Goal: Task Accomplishment & Management: Complete application form

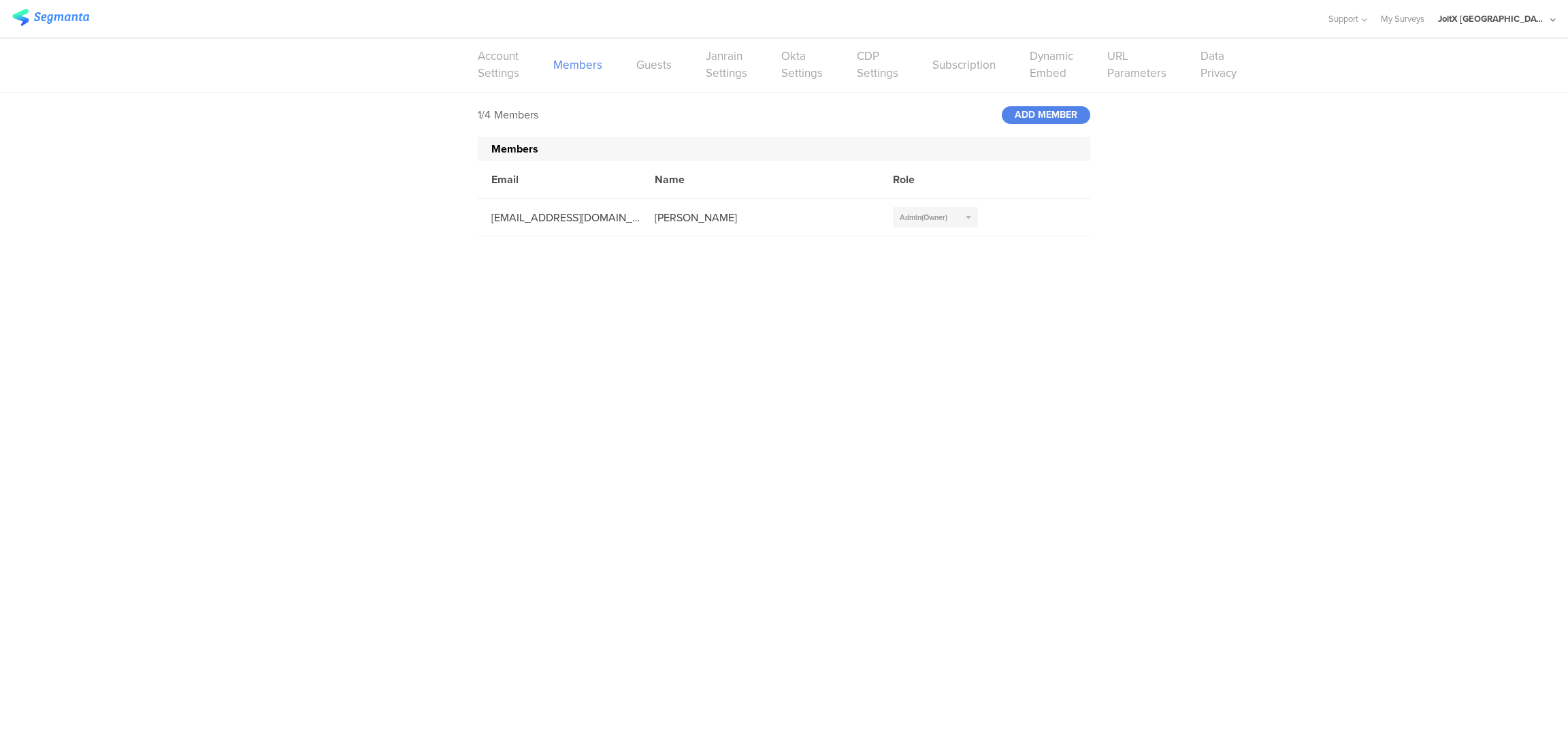
click at [1048, 118] on div "ADD MEMBER" at bounding box center [1046, 115] width 88 height 18
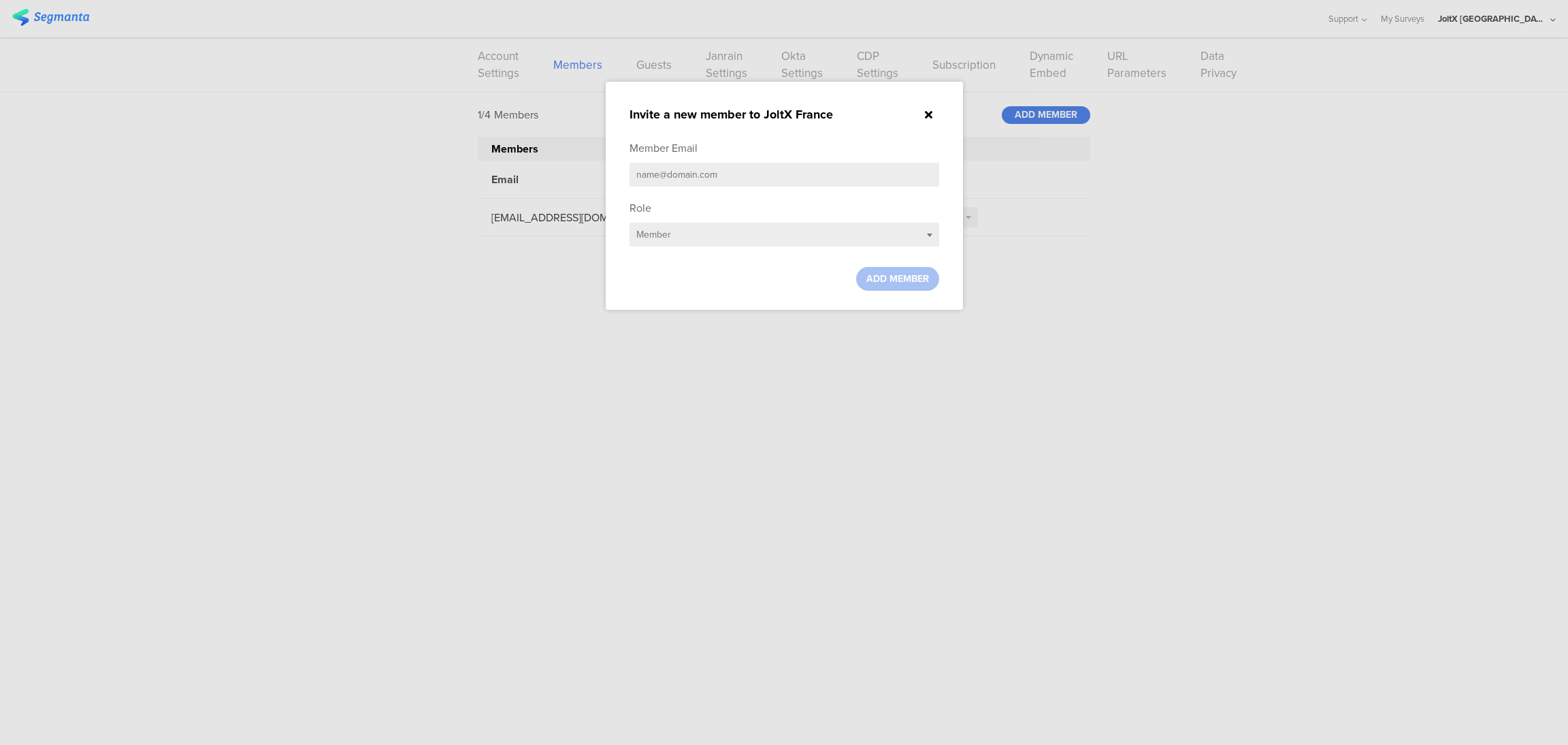
click at [768, 173] on input "text" at bounding box center [784, 174] width 310 height 24
paste input "[EMAIL_ADDRESS][DOMAIN_NAME]"
type input "[EMAIL_ADDRESS][DOMAIN_NAME]"
click at [931, 234] on div "Select role... Member" at bounding box center [784, 234] width 310 height 24
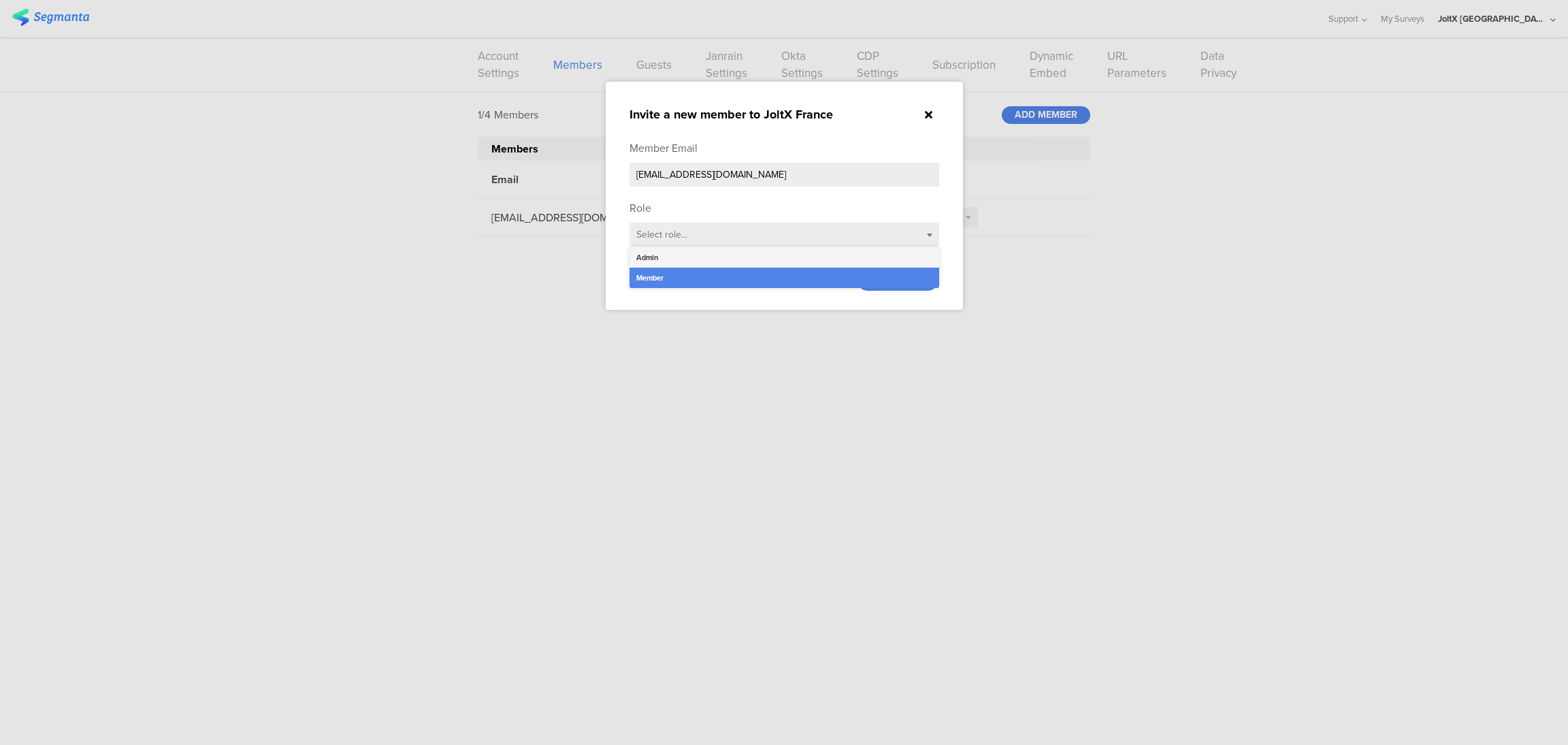
click at [876, 253] on div "Admin" at bounding box center [784, 257] width 310 height 21
click at [902, 282] on span "ADD MEMBER" at bounding box center [897, 278] width 62 height 14
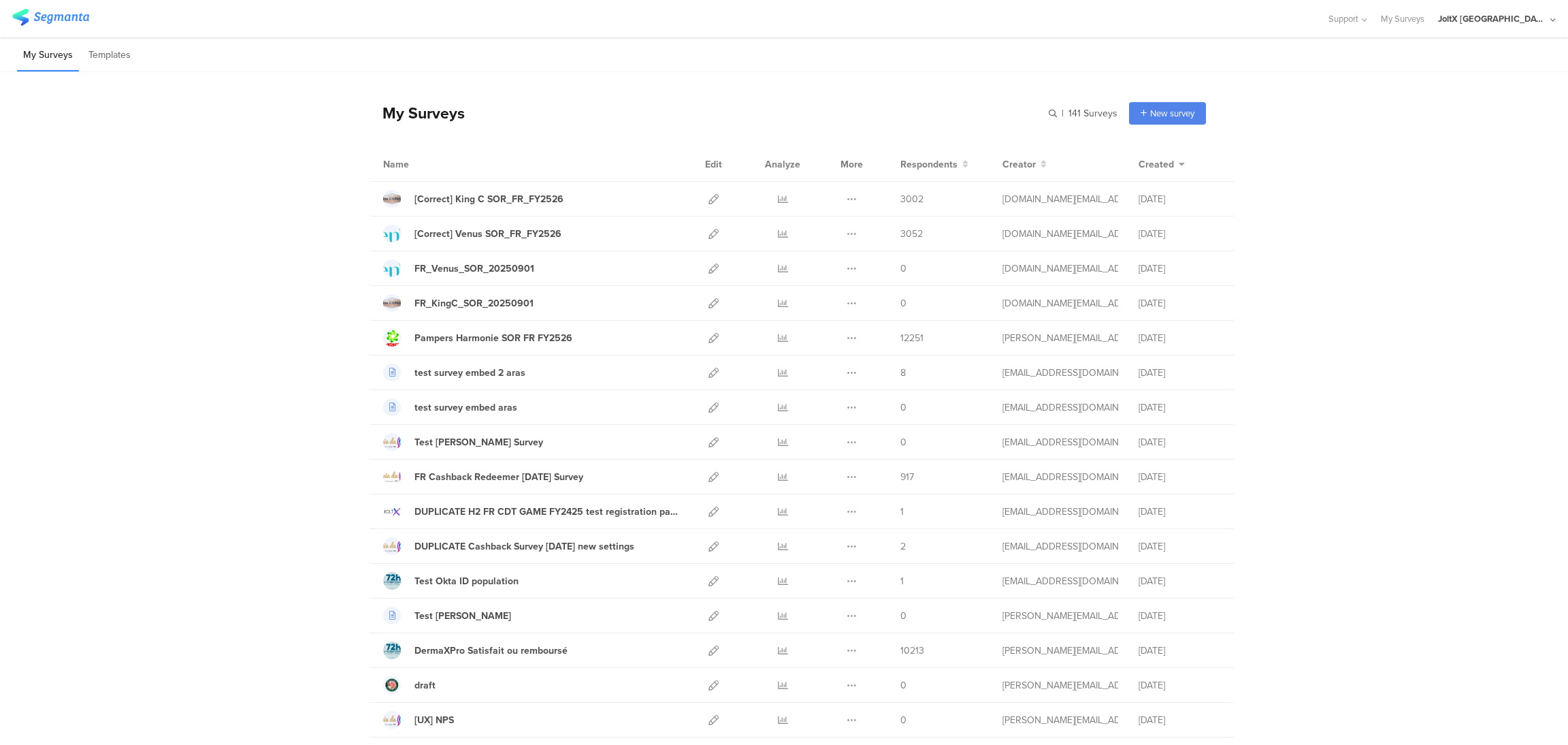
click at [1555, 18] on div "Support Help Center Live Chat My Surveys JoltX France ACCOUNTS JoltX France Rie…" at bounding box center [784, 18] width 1568 height 37
click at [1551, 21] on icon at bounding box center [1553, 20] width 5 height 10
click at [1542, 92] on icon at bounding box center [1544, 89] width 8 height 8
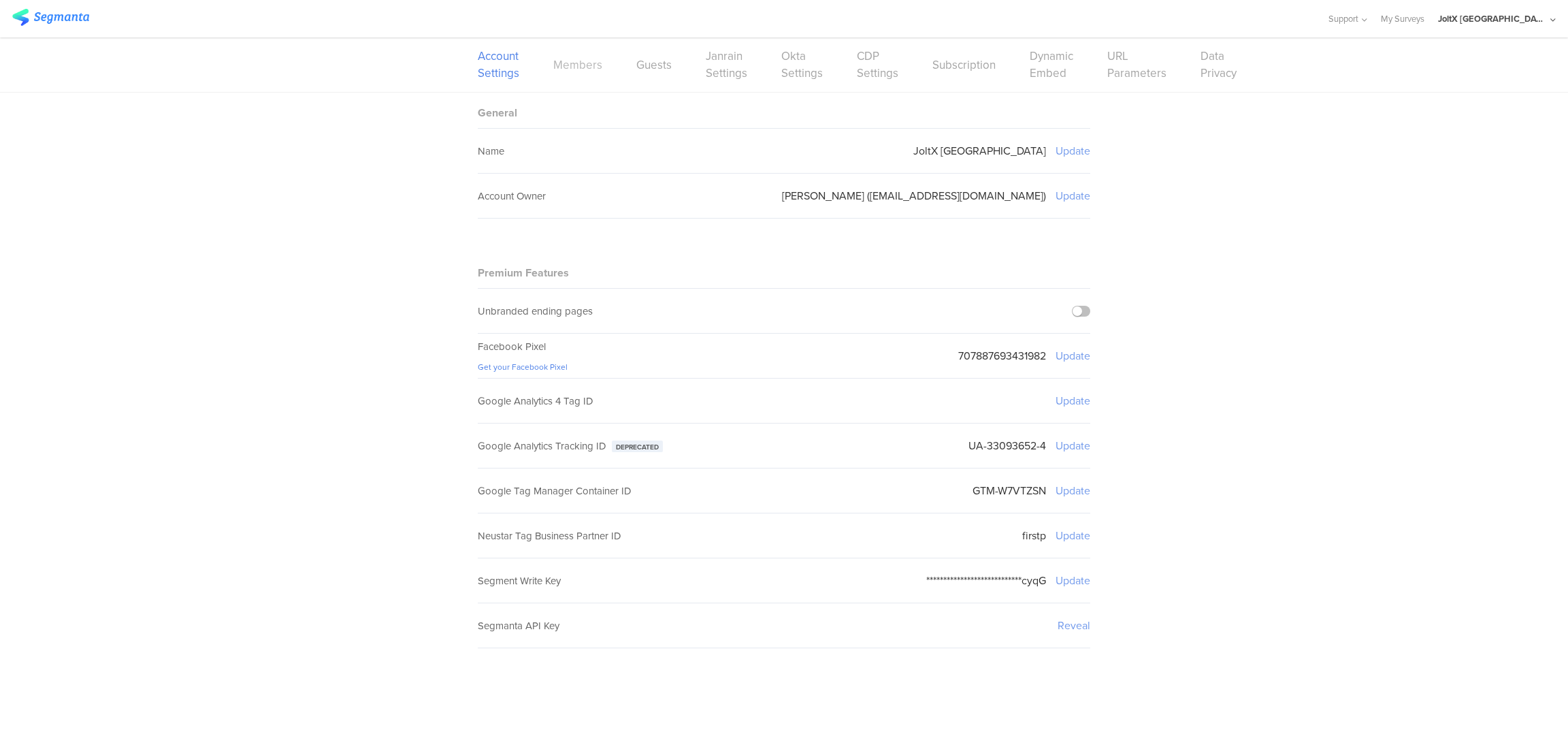
click at [568, 62] on link "Members" at bounding box center [577, 65] width 49 height 17
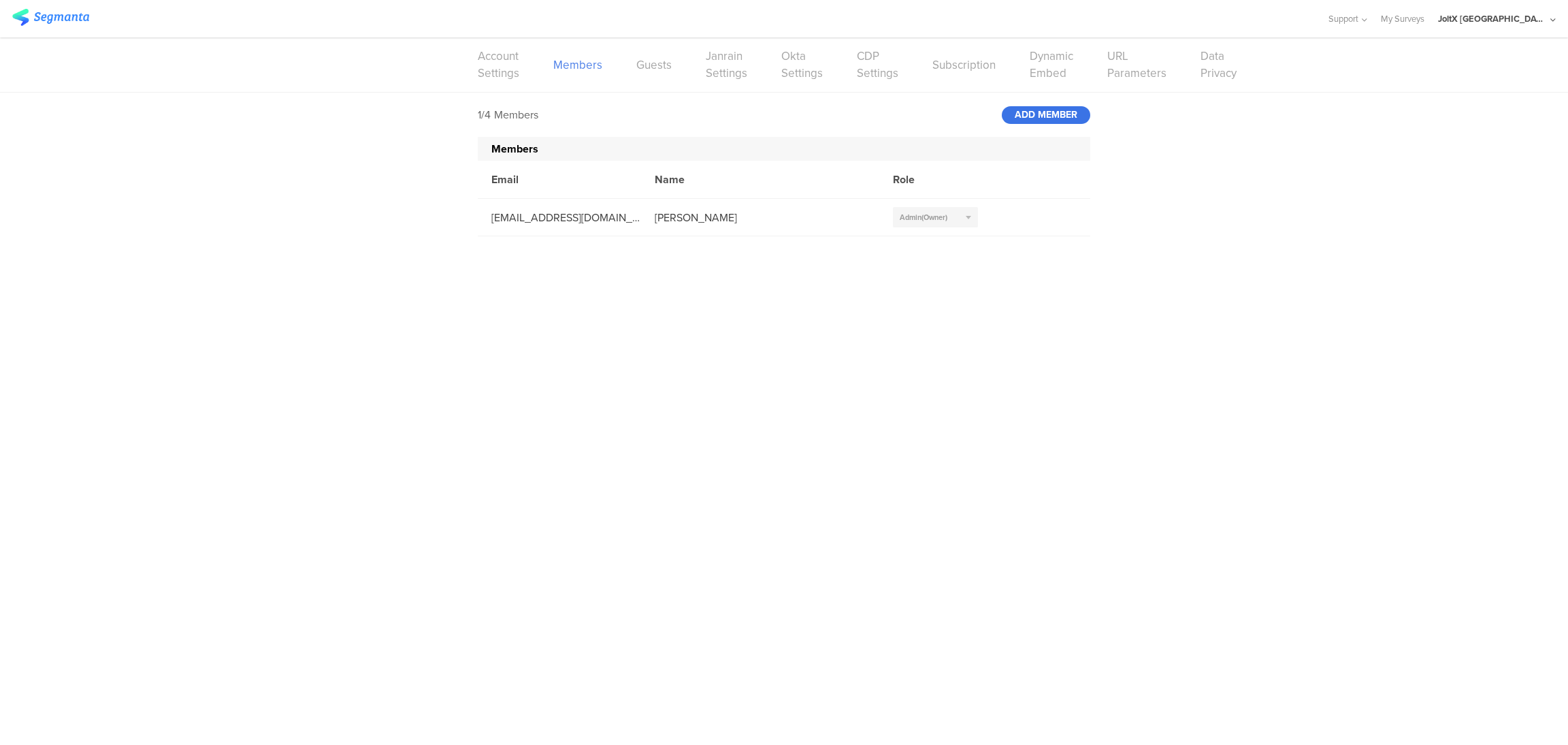
click at [1038, 111] on div "ADD MEMBER" at bounding box center [1046, 115] width 88 height 18
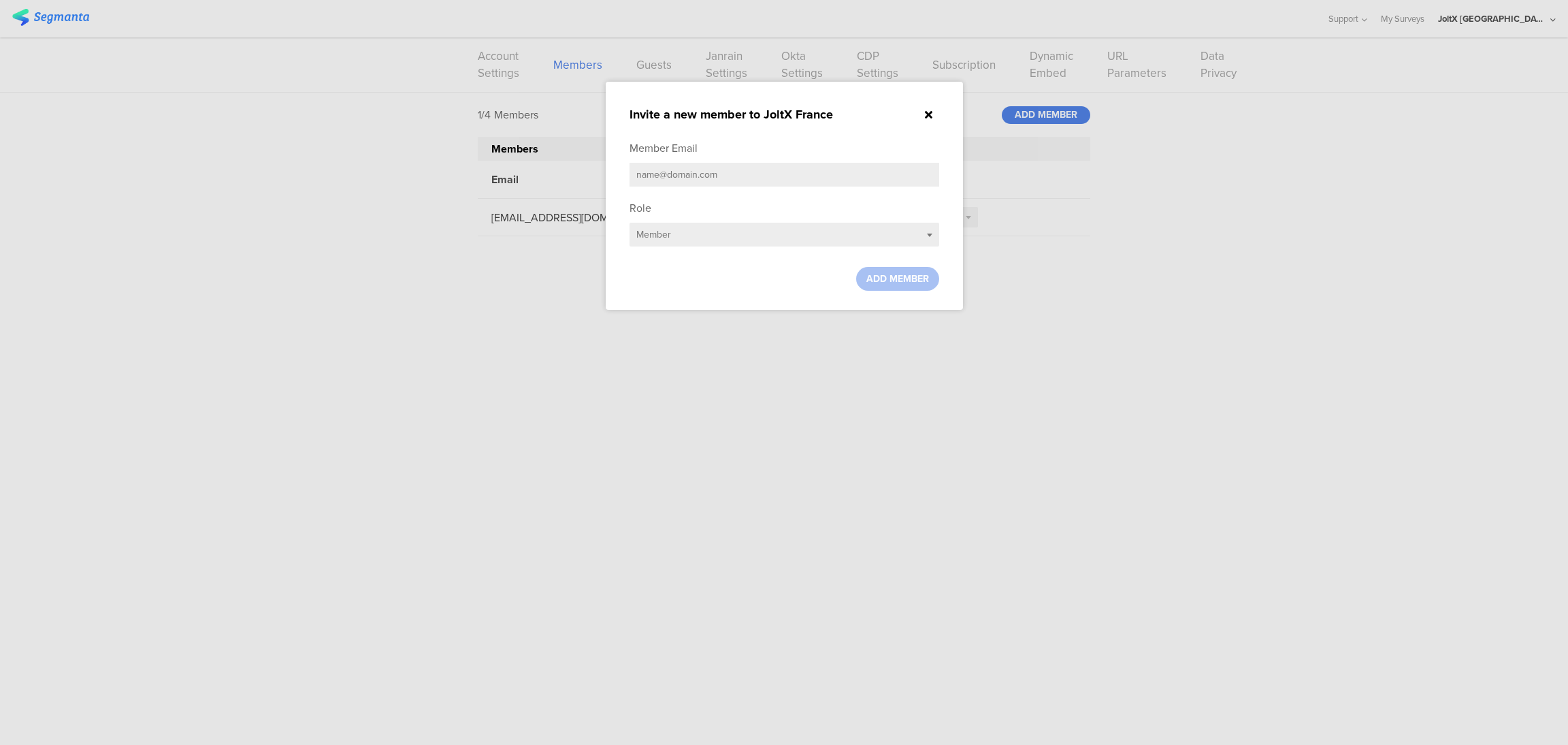
click at [842, 167] on input "text" at bounding box center [784, 174] width 310 height 24
paste input "[EMAIL_ADDRESS][DOMAIN_NAME]"
type input "[EMAIL_ADDRESS][DOMAIN_NAME]"
click at [909, 229] on div "Select role... Member" at bounding box center [784, 234] width 310 height 24
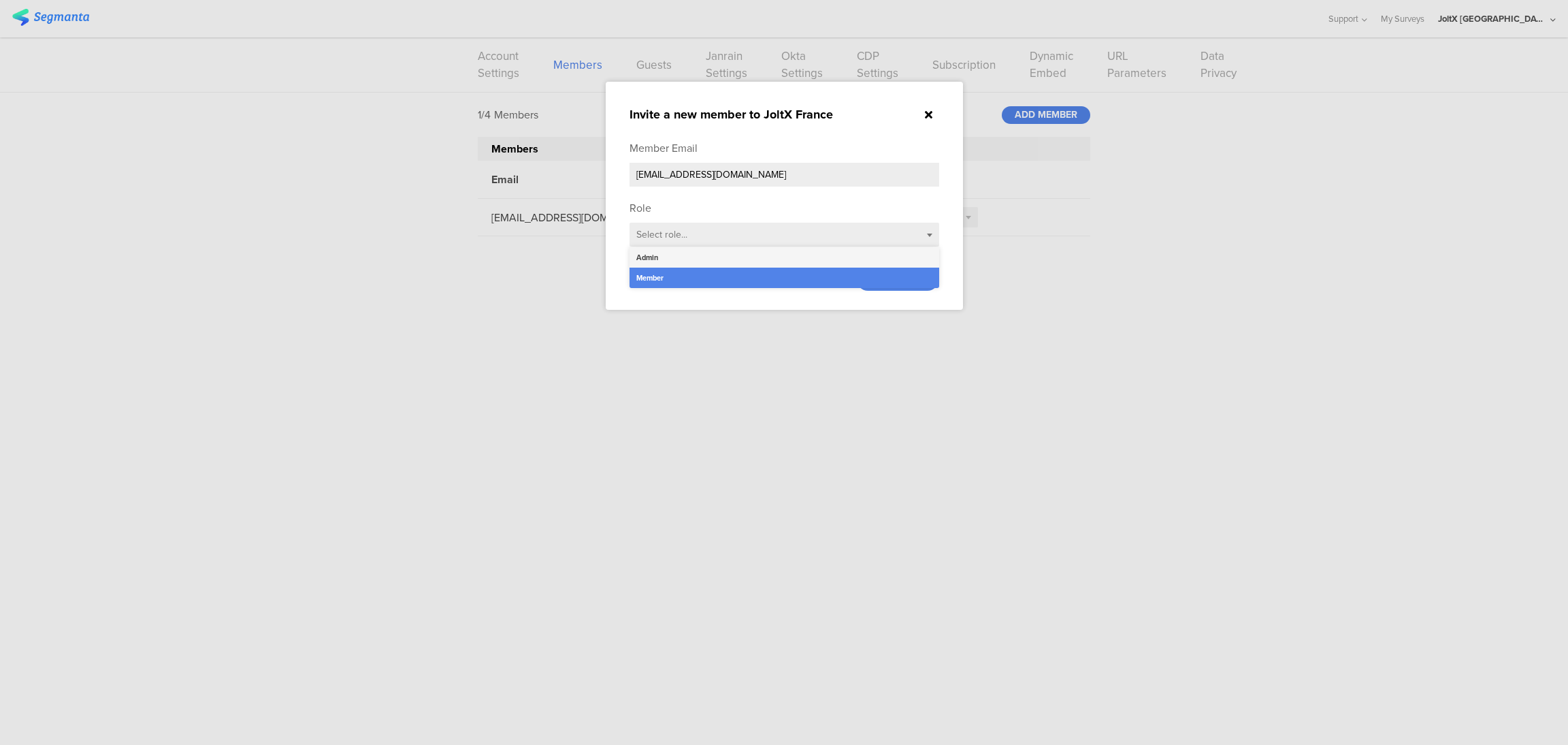
click at [895, 251] on div "Admin" at bounding box center [784, 257] width 310 height 21
click at [899, 278] on span "ADD MEMBER" at bounding box center [897, 278] width 62 height 14
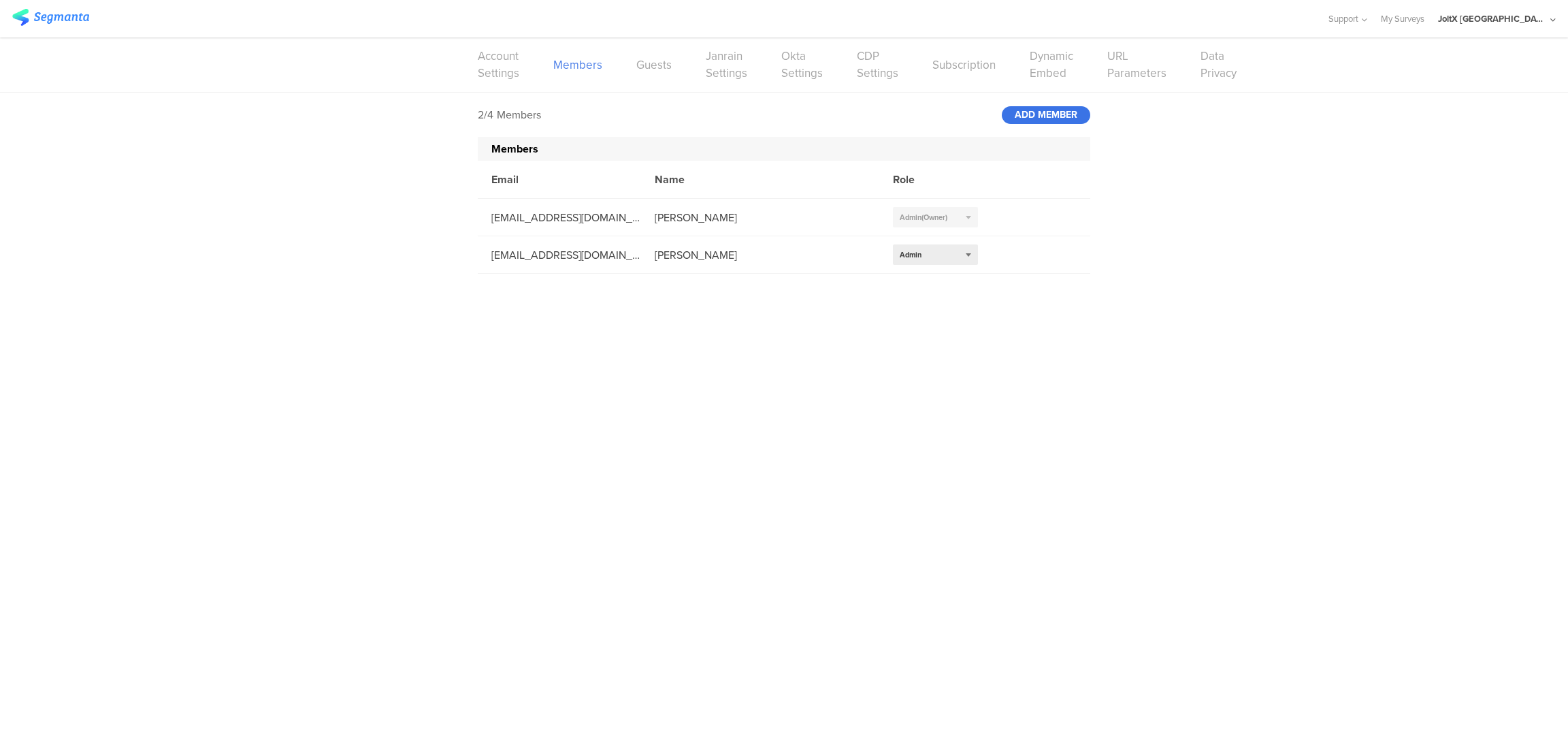
click at [1044, 111] on div "ADD MEMBER" at bounding box center [1046, 115] width 88 height 18
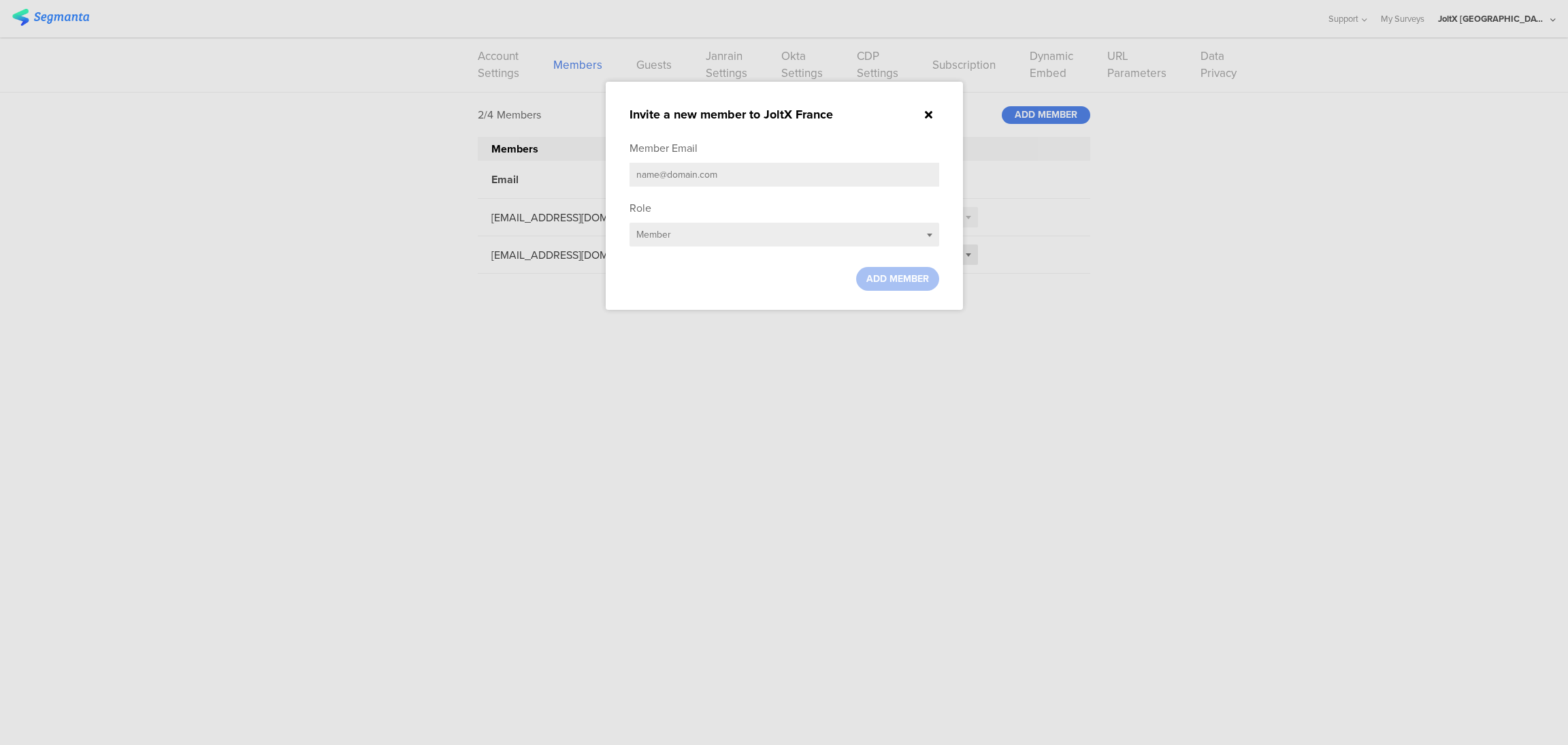
click at [795, 184] on input "text" at bounding box center [784, 174] width 310 height 24
paste input "phongsawad.pp@pg.com"
type input "phongsawad.pp@pg.com"
click at [918, 276] on span "ADD MEMBER" at bounding box center [897, 278] width 62 height 14
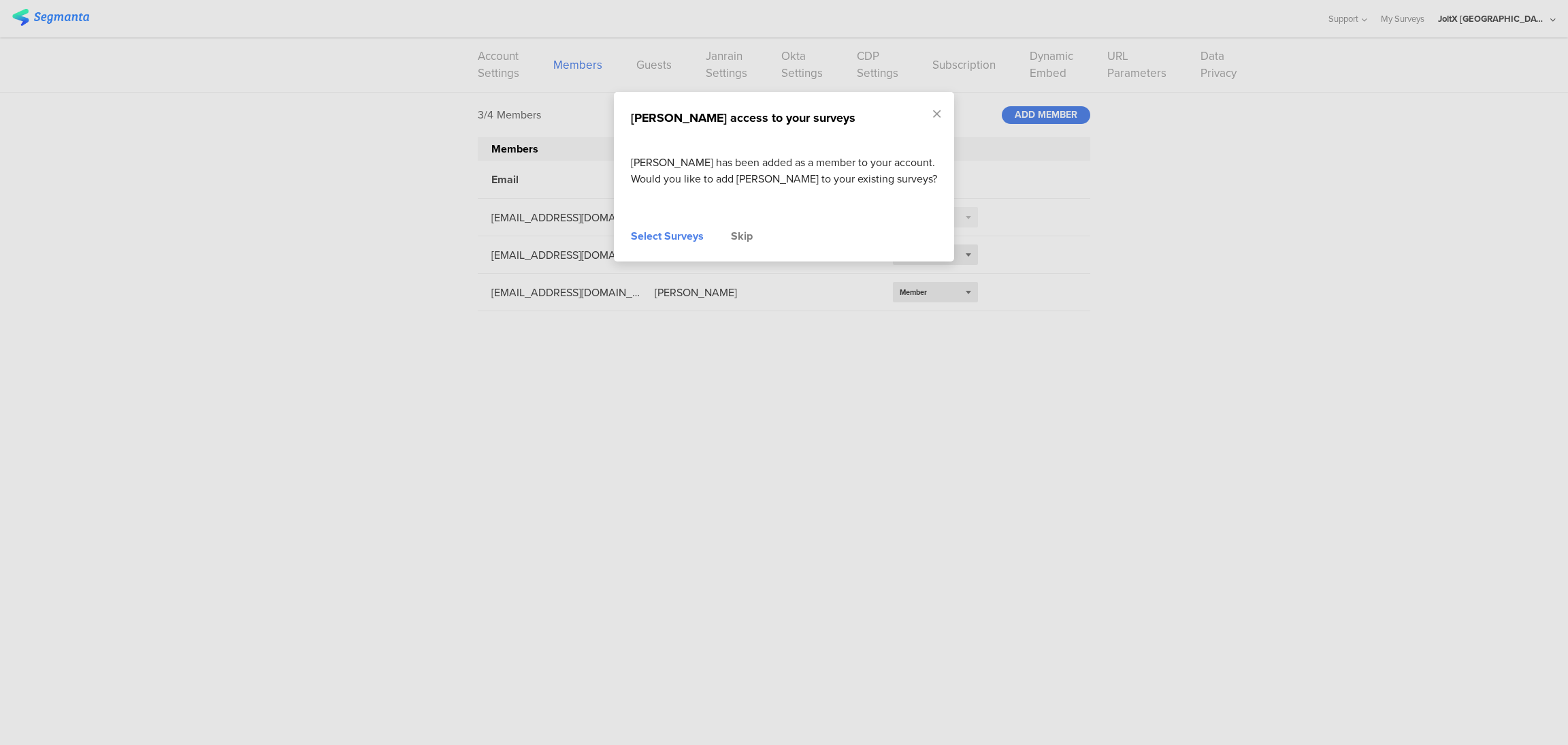
click at [687, 245] on div "Select Surveys" at bounding box center [667, 236] width 73 height 16
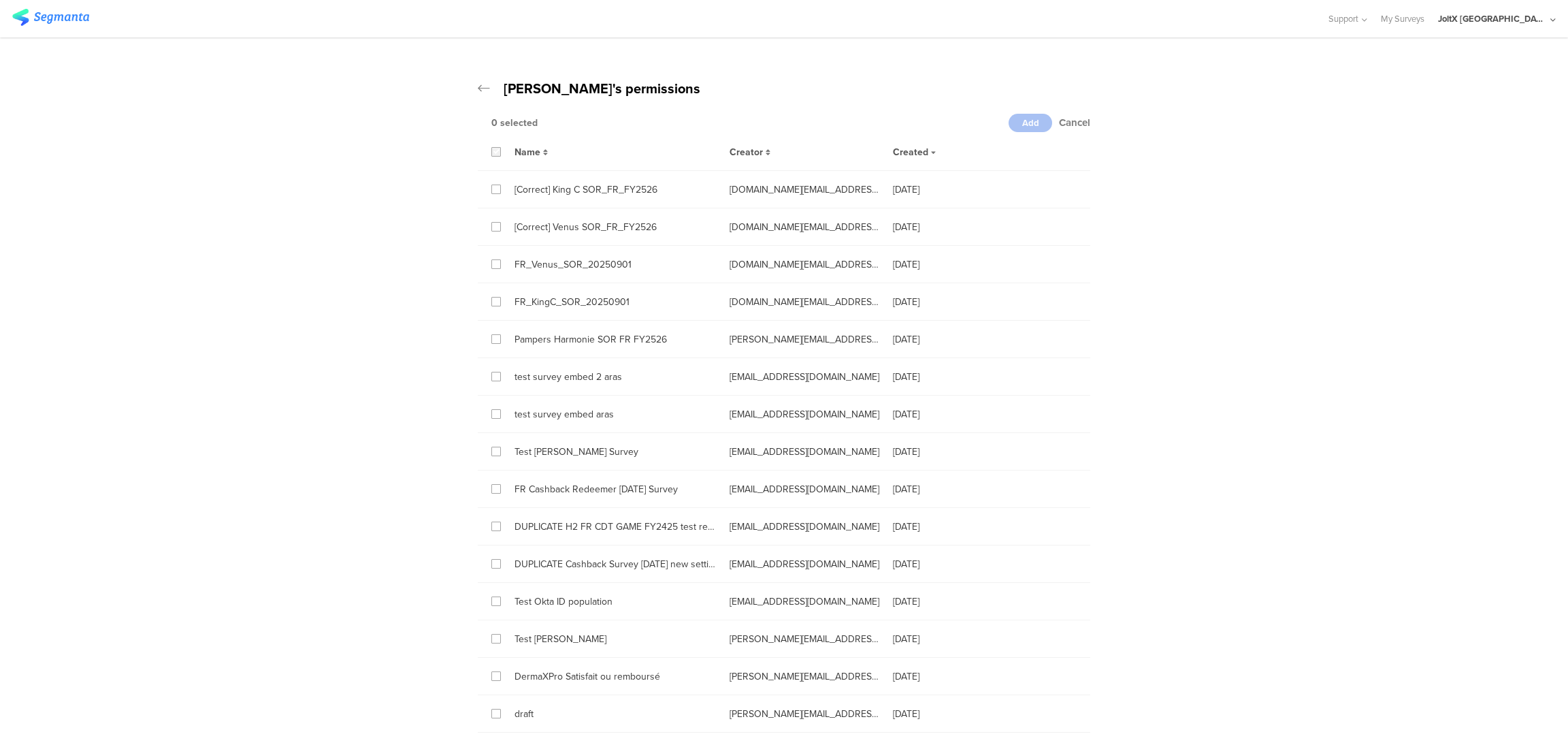
click at [494, 153] on icon at bounding box center [496, 151] width 6 height 10
click at [0, 0] on input "checkbox" at bounding box center [0, 0] width 0 height 0
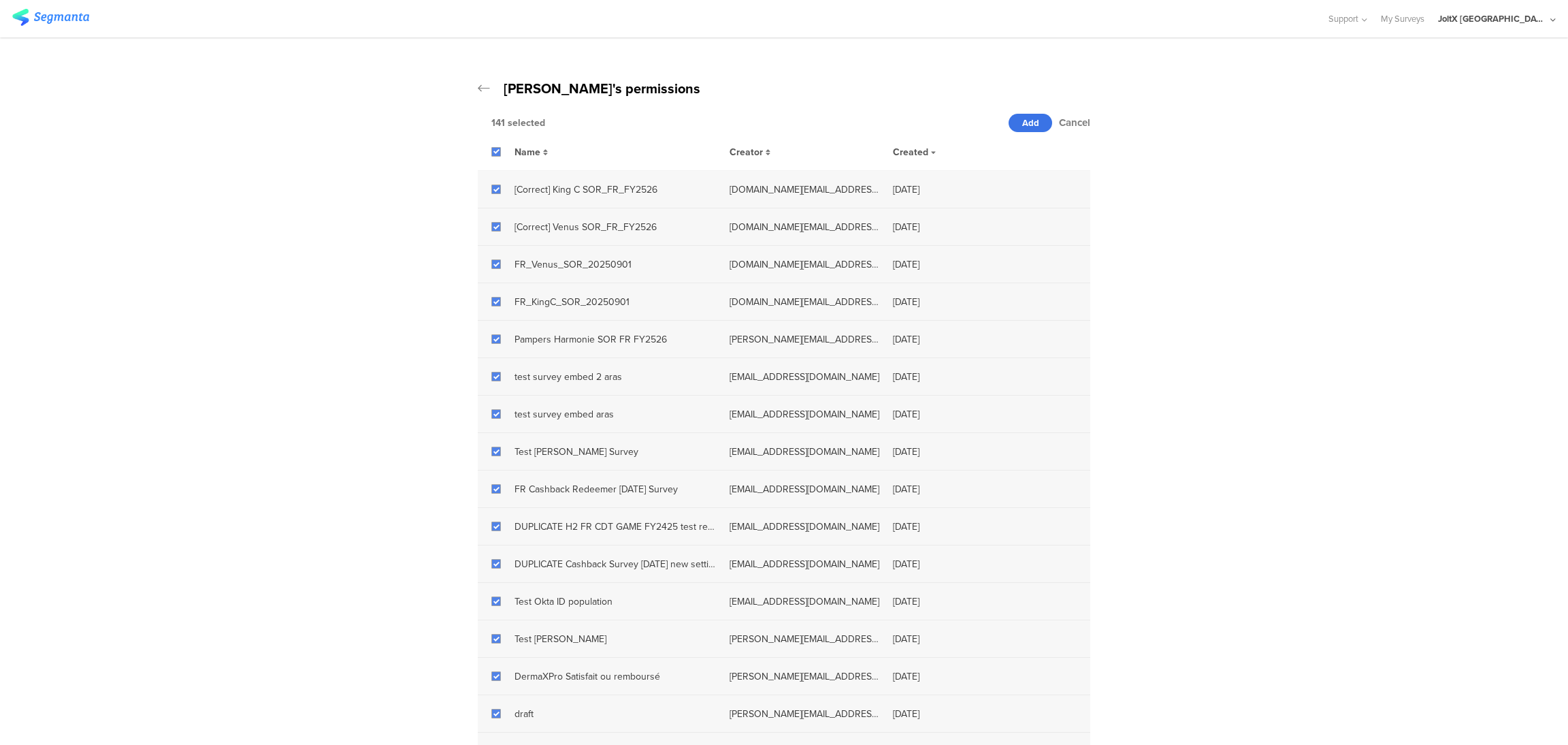
click at [1022, 126] on span "Add" at bounding box center [1030, 123] width 17 height 13
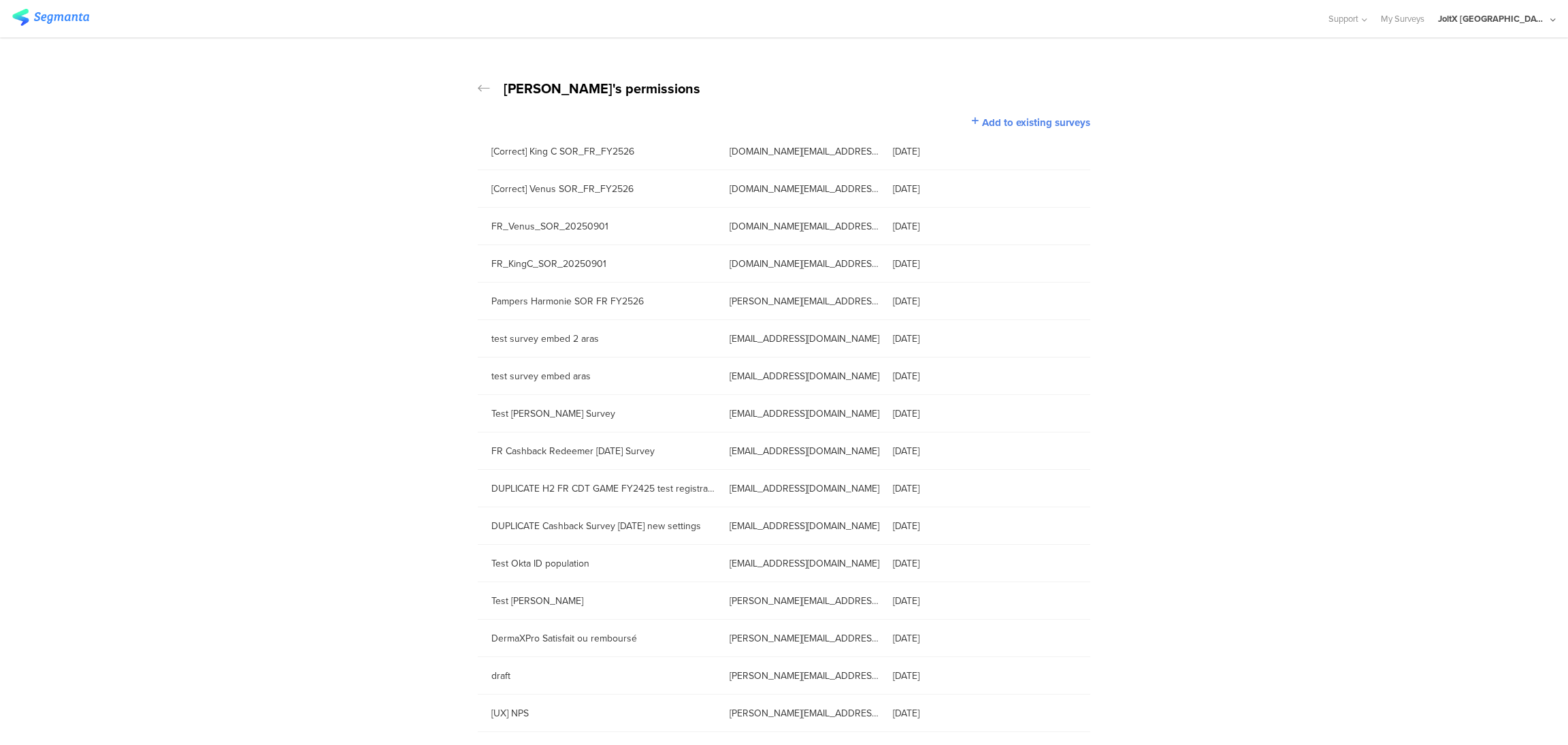
click at [477, 87] on icon at bounding box center [483, 88] width 12 height 14
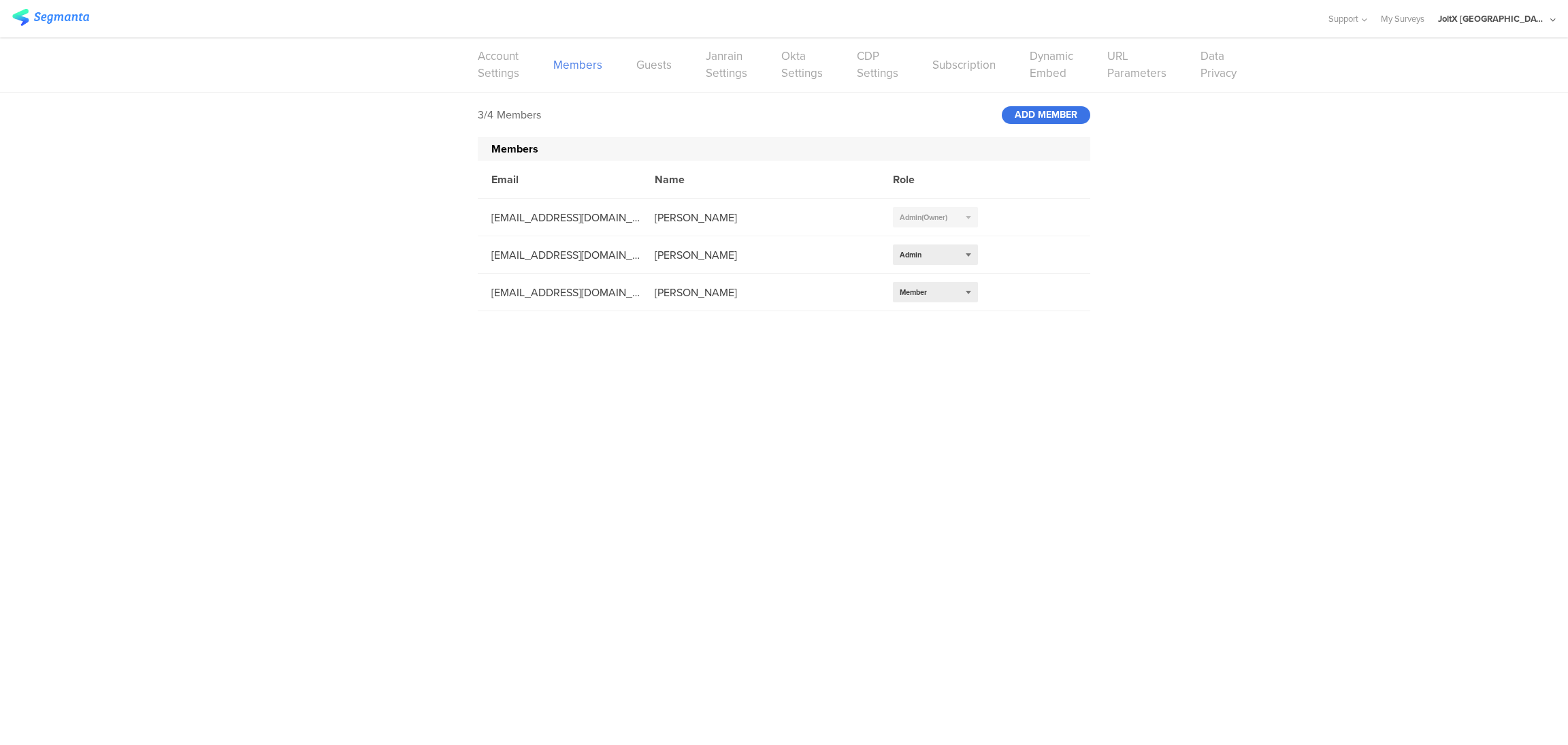
click at [1052, 110] on div "ADD MEMBER" at bounding box center [1046, 115] width 88 height 18
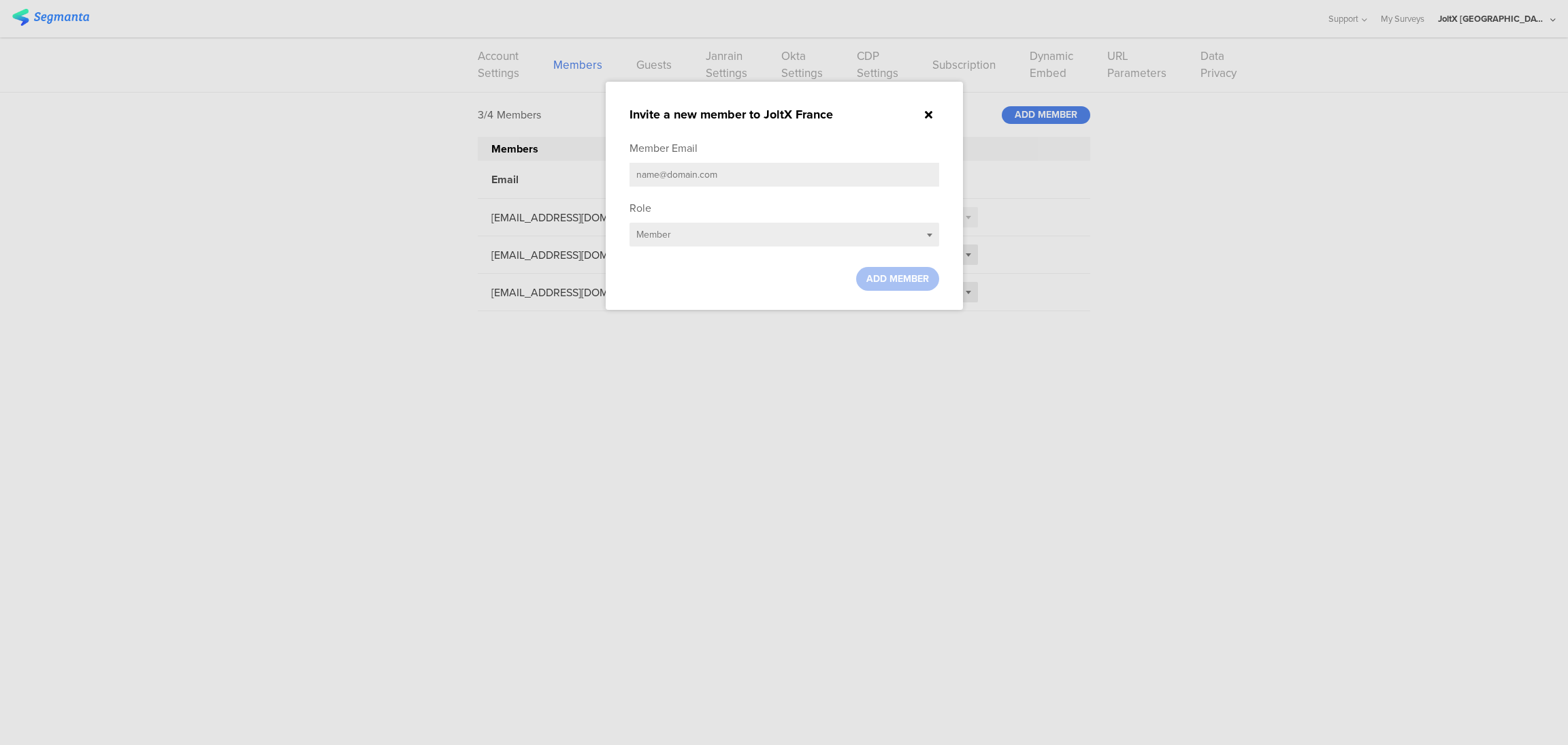
click at [794, 165] on input "text" at bounding box center [784, 174] width 310 height 24
paste input "gommers.ag@pg.com"
type input "gommers.ag@pg.com"
click at [905, 274] on span "ADD MEMBER" at bounding box center [897, 278] width 62 height 14
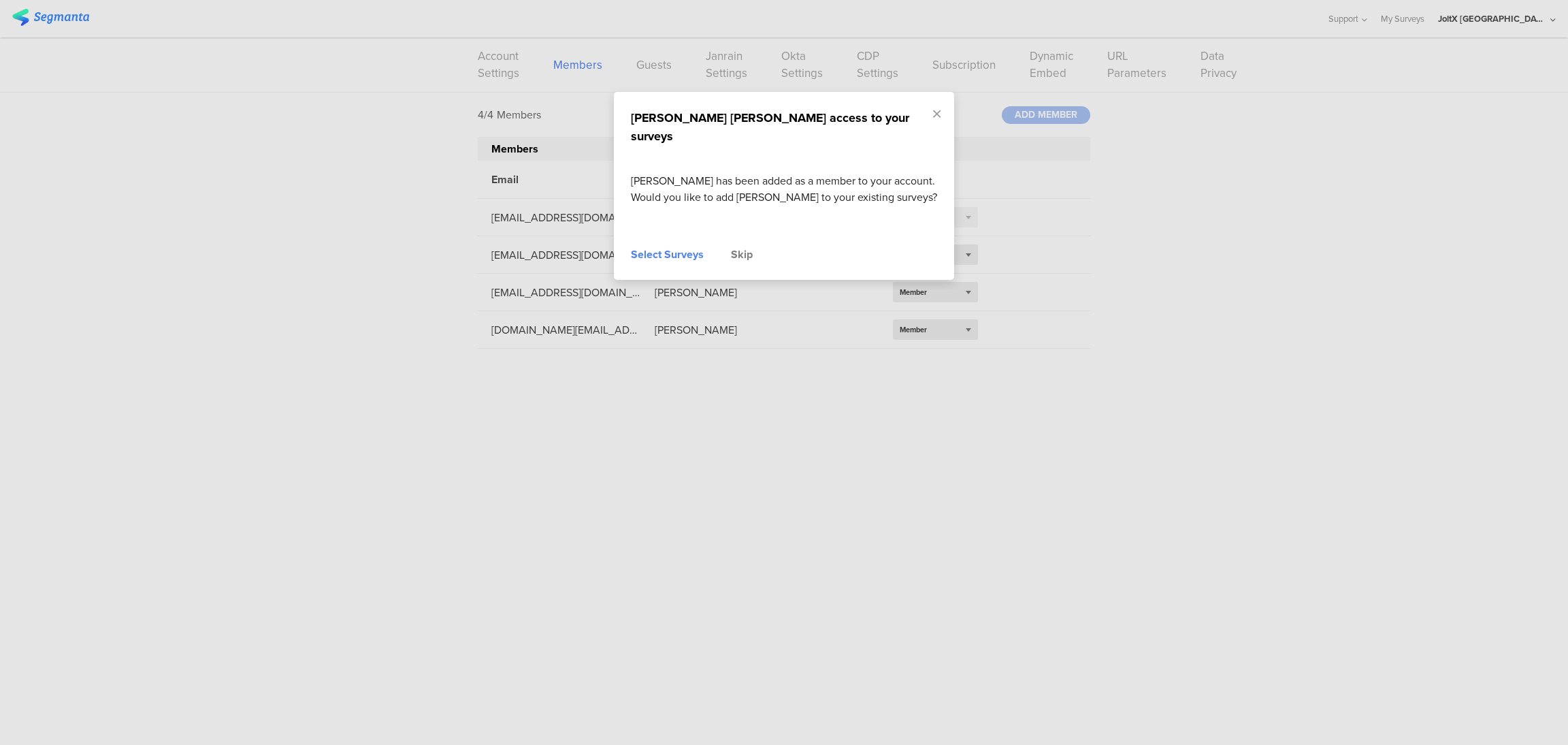
click at [664, 247] on div "Select Surveys" at bounding box center [667, 254] width 73 height 16
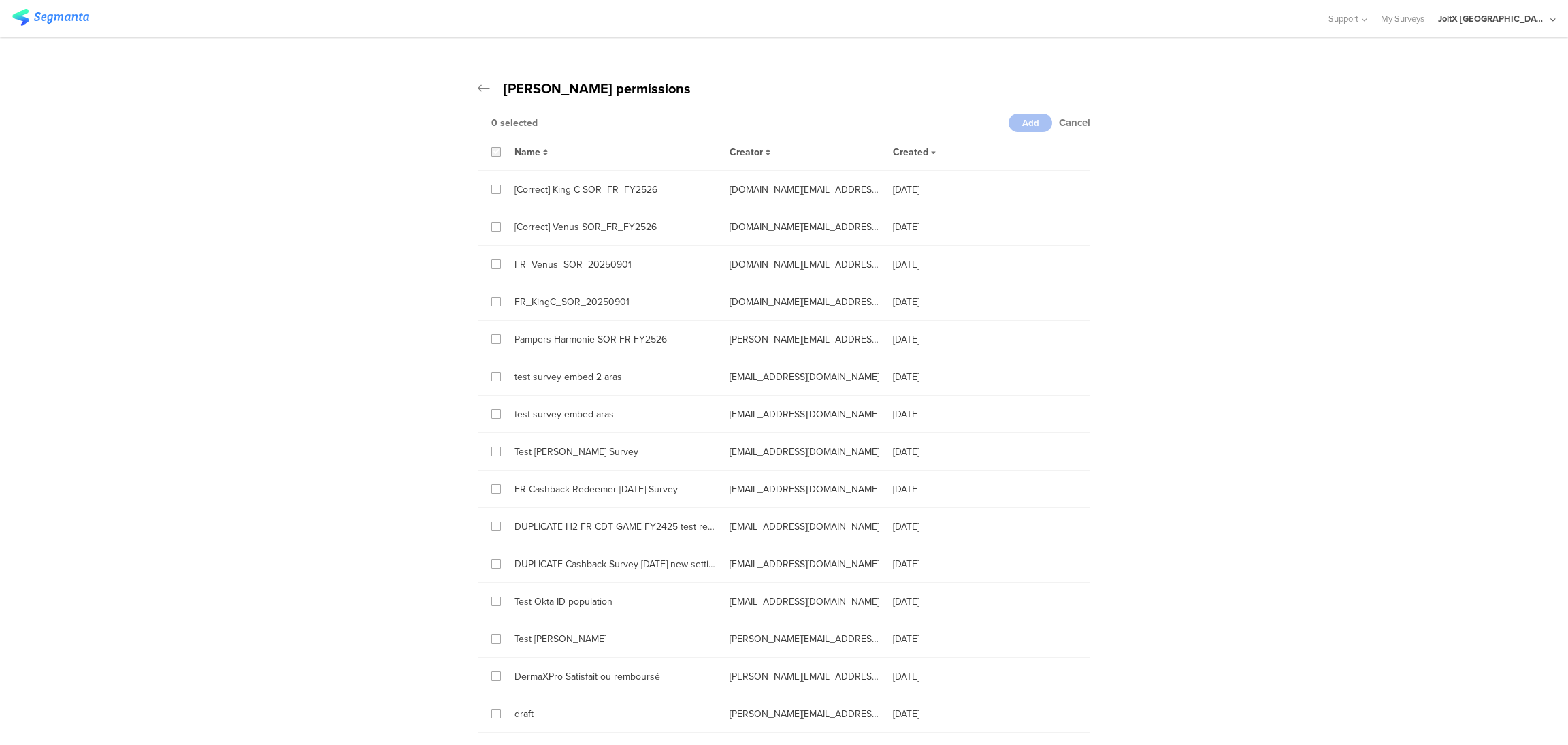
click at [494, 151] on icon at bounding box center [496, 151] width 6 height 10
click at [0, 0] on input "checkbox" at bounding box center [0, 0] width 0 height 0
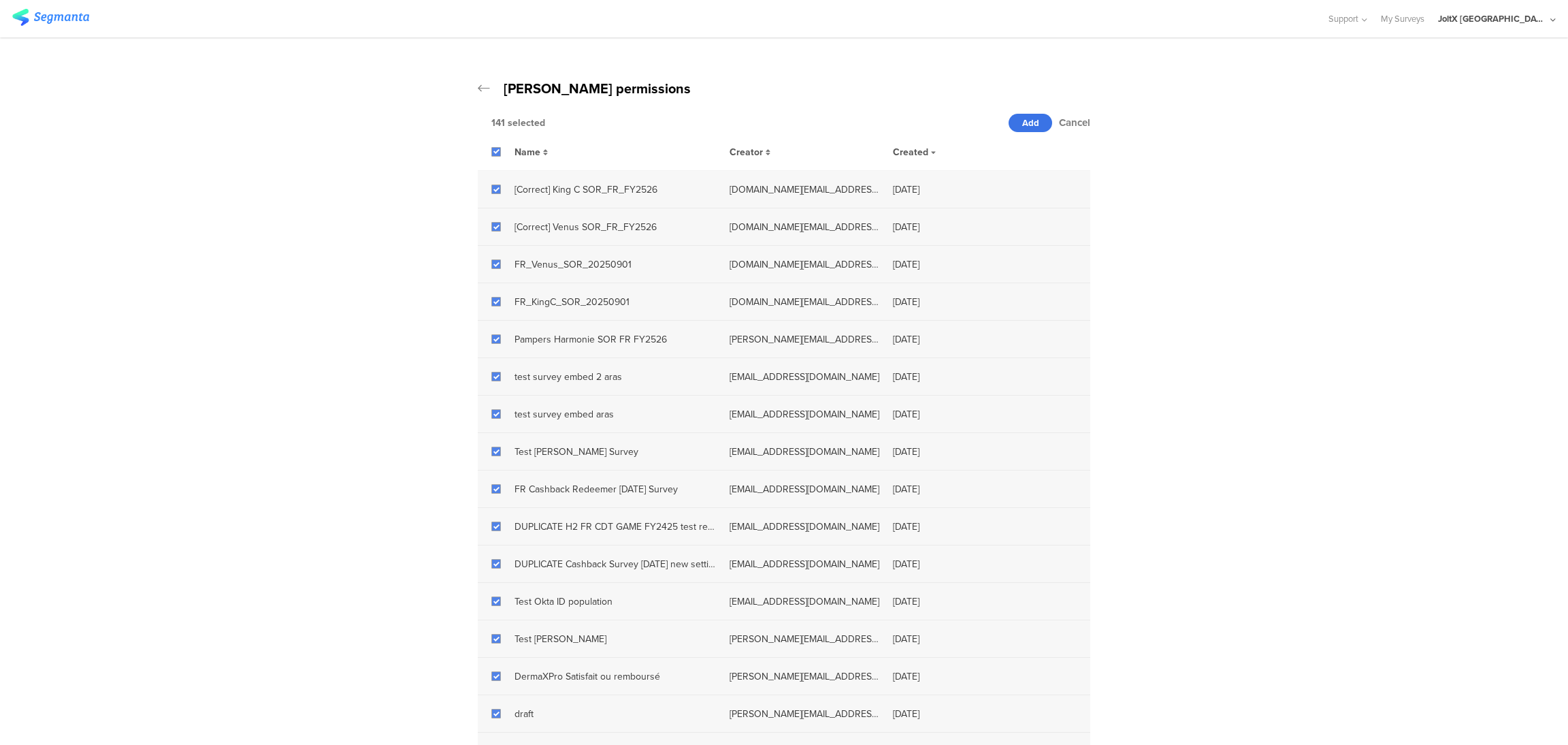
click at [1024, 124] on span "Add" at bounding box center [1030, 123] width 17 height 13
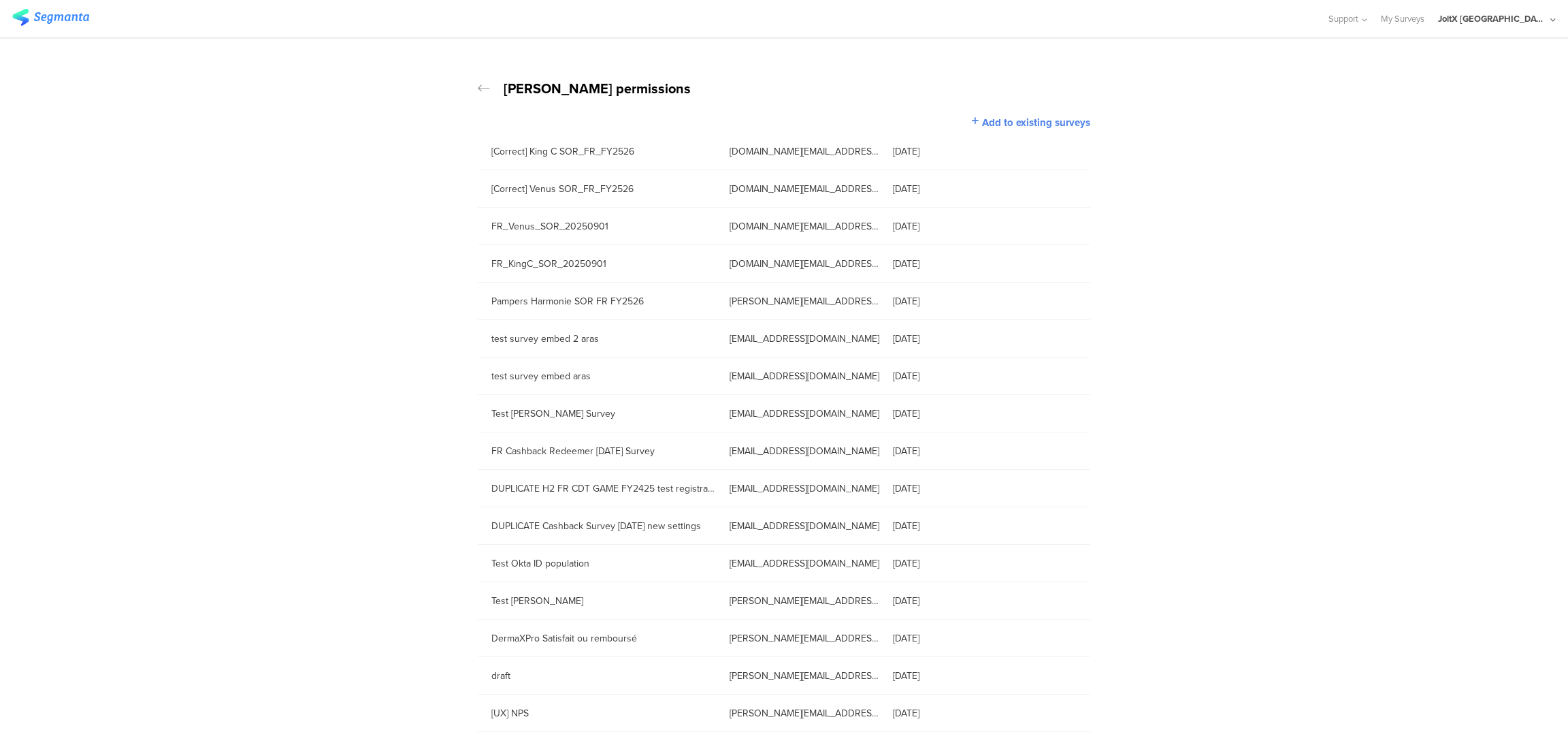
click at [477, 82] on icon at bounding box center [483, 88] width 12 height 14
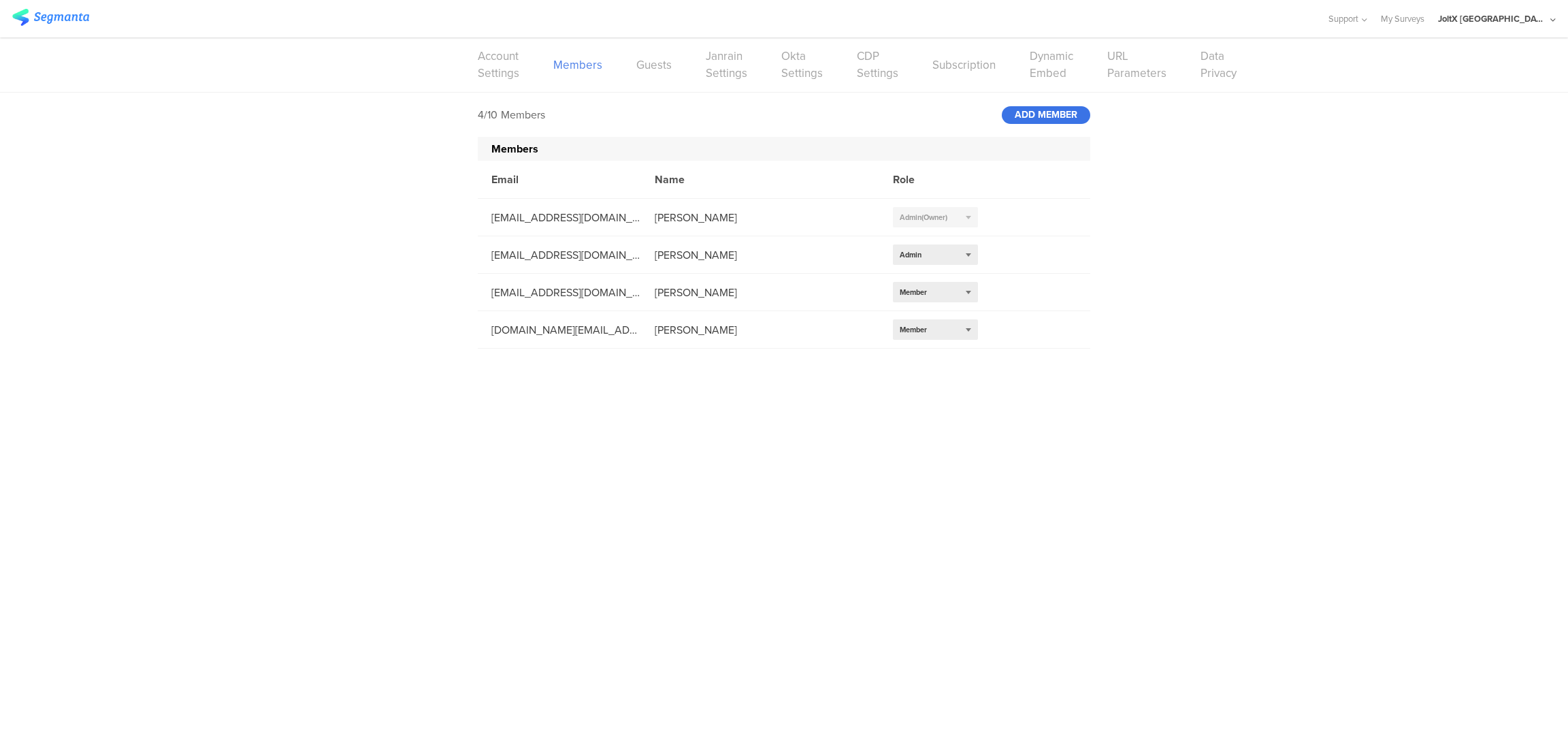
click at [1043, 118] on div "ADD MEMBER" at bounding box center [1046, 115] width 88 height 18
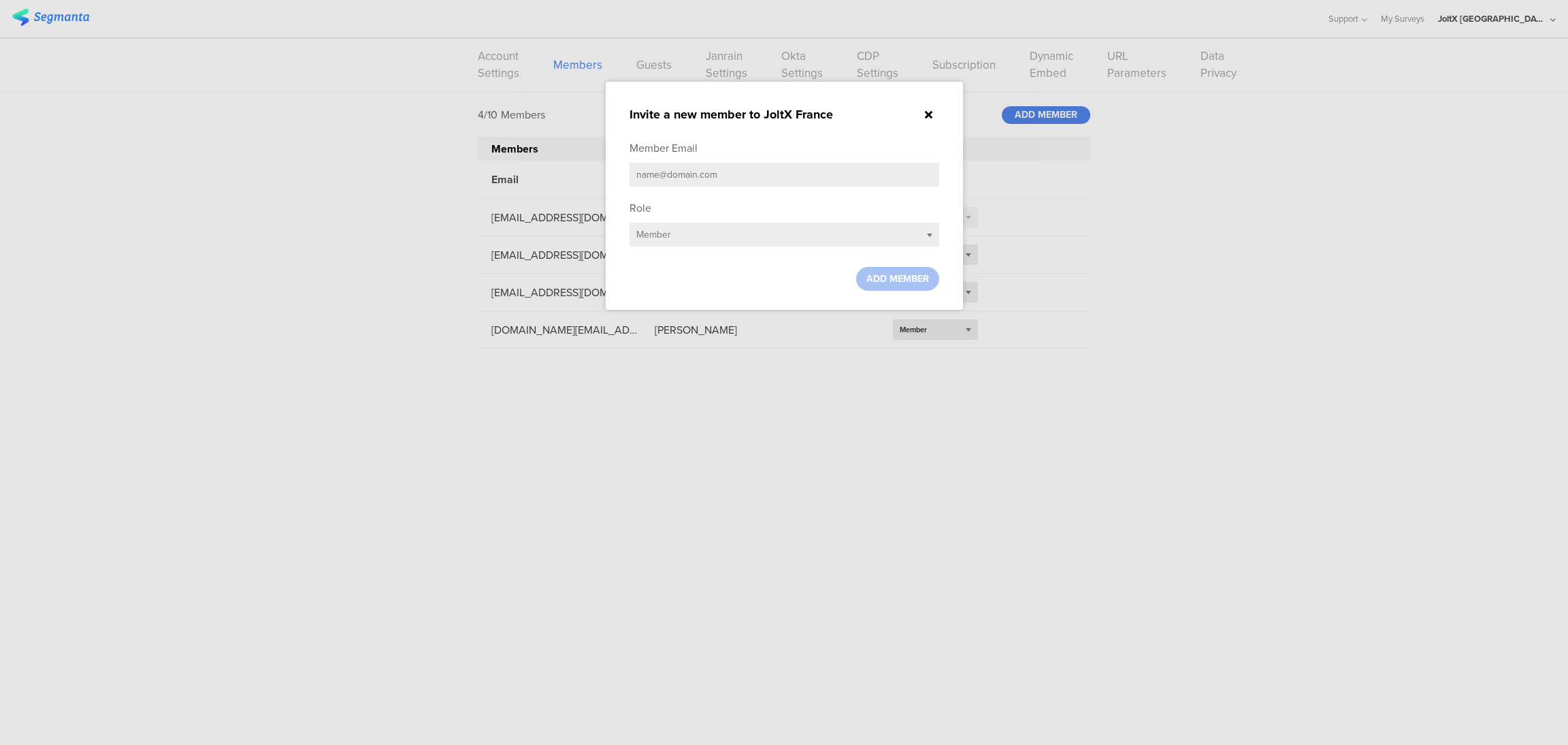
click at [865, 184] on input "text" at bounding box center [784, 174] width 310 height 24
paste input "[EMAIL_ADDRESS][DOMAIN_NAME]"
type input "[EMAIL_ADDRESS][DOMAIN_NAME]"
click at [884, 278] on span "ADD MEMBER" at bounding box center [897, 278] width 62 height 14
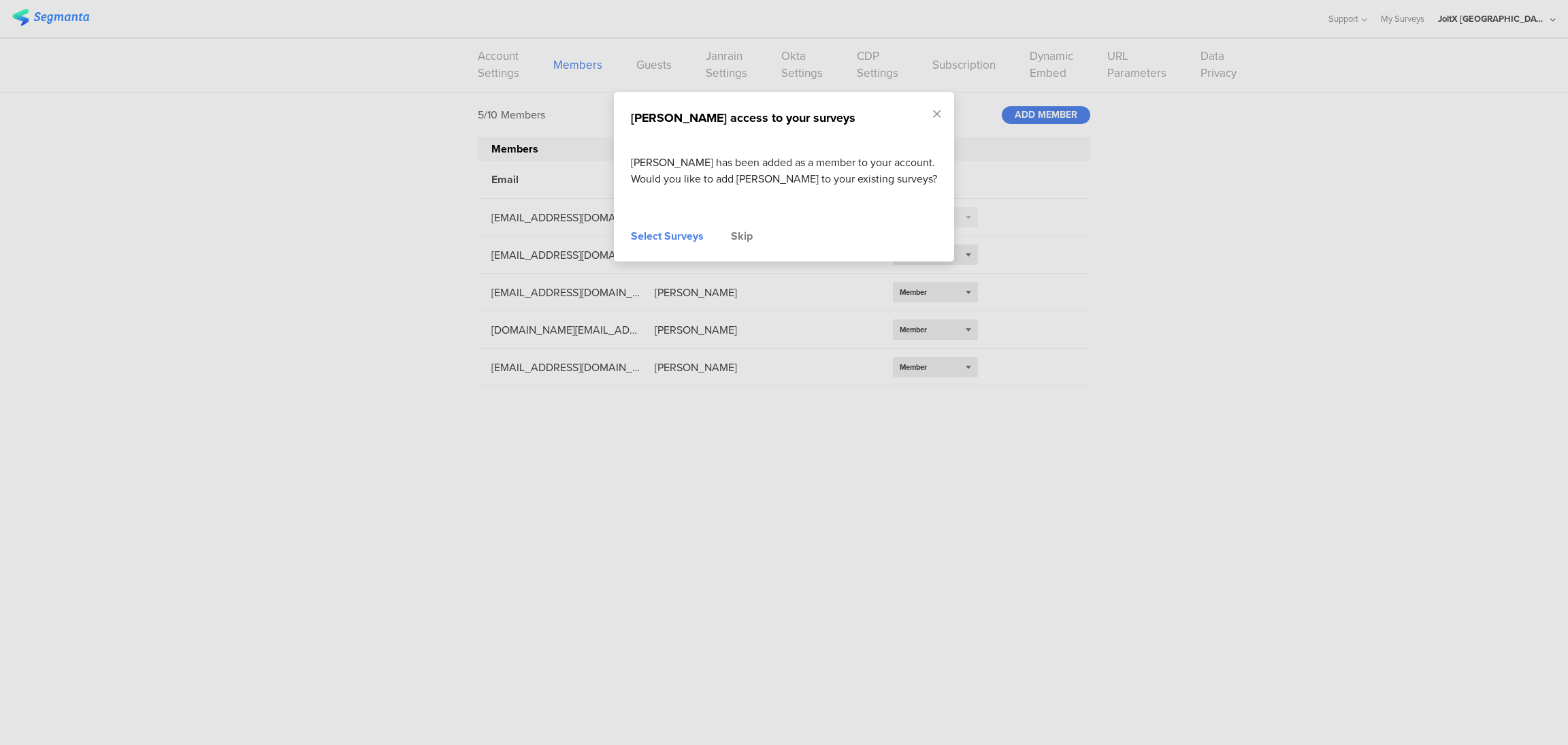
click at [667, 237] on div "Select Surveys" at bounding box center [667, 236] width 73 height 16
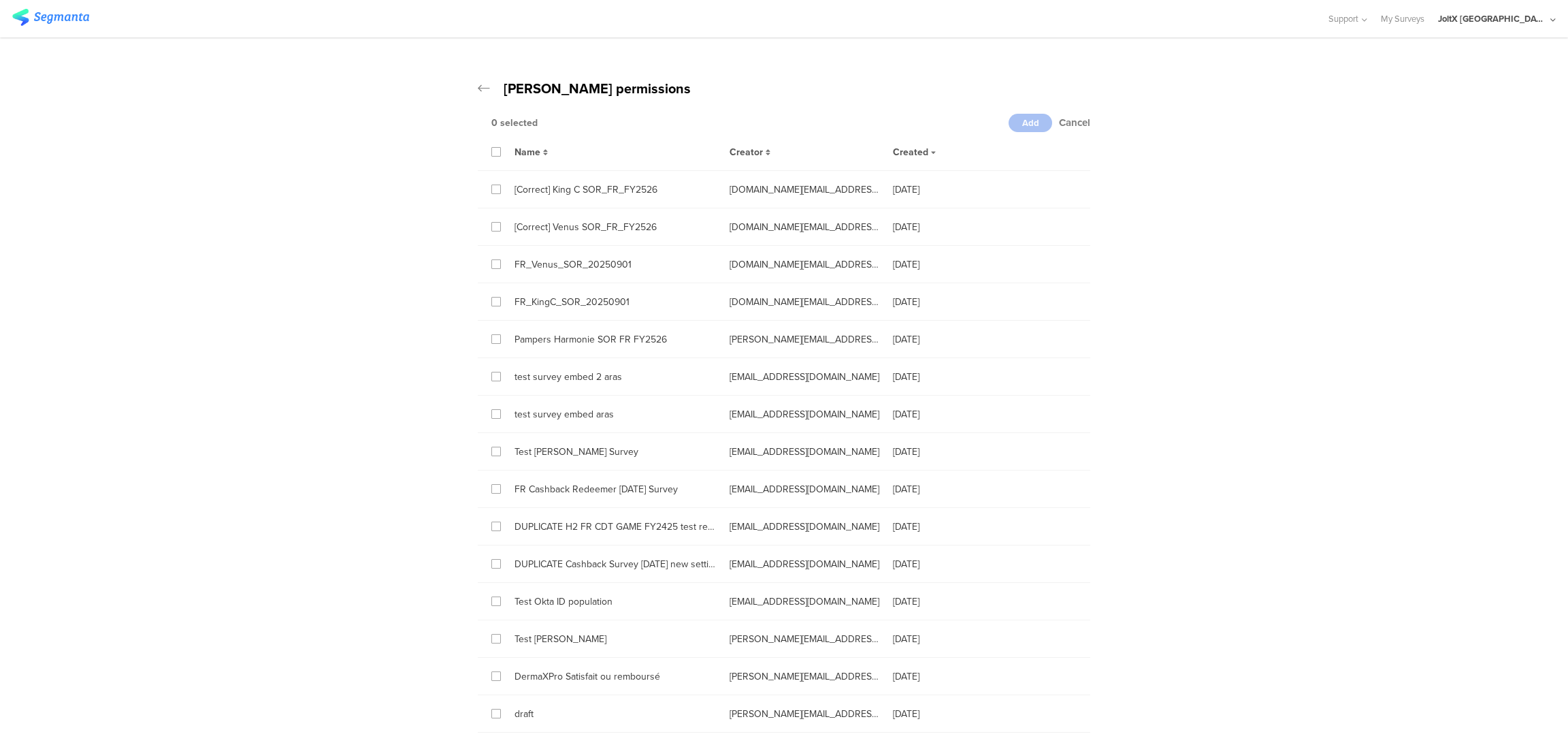
click at [494, 148] on icon at bounding box center [496, 151] width 6 height 10
click at [0, 0] on input "checkbox" at bounding box center [0, 0] width 0 height 0
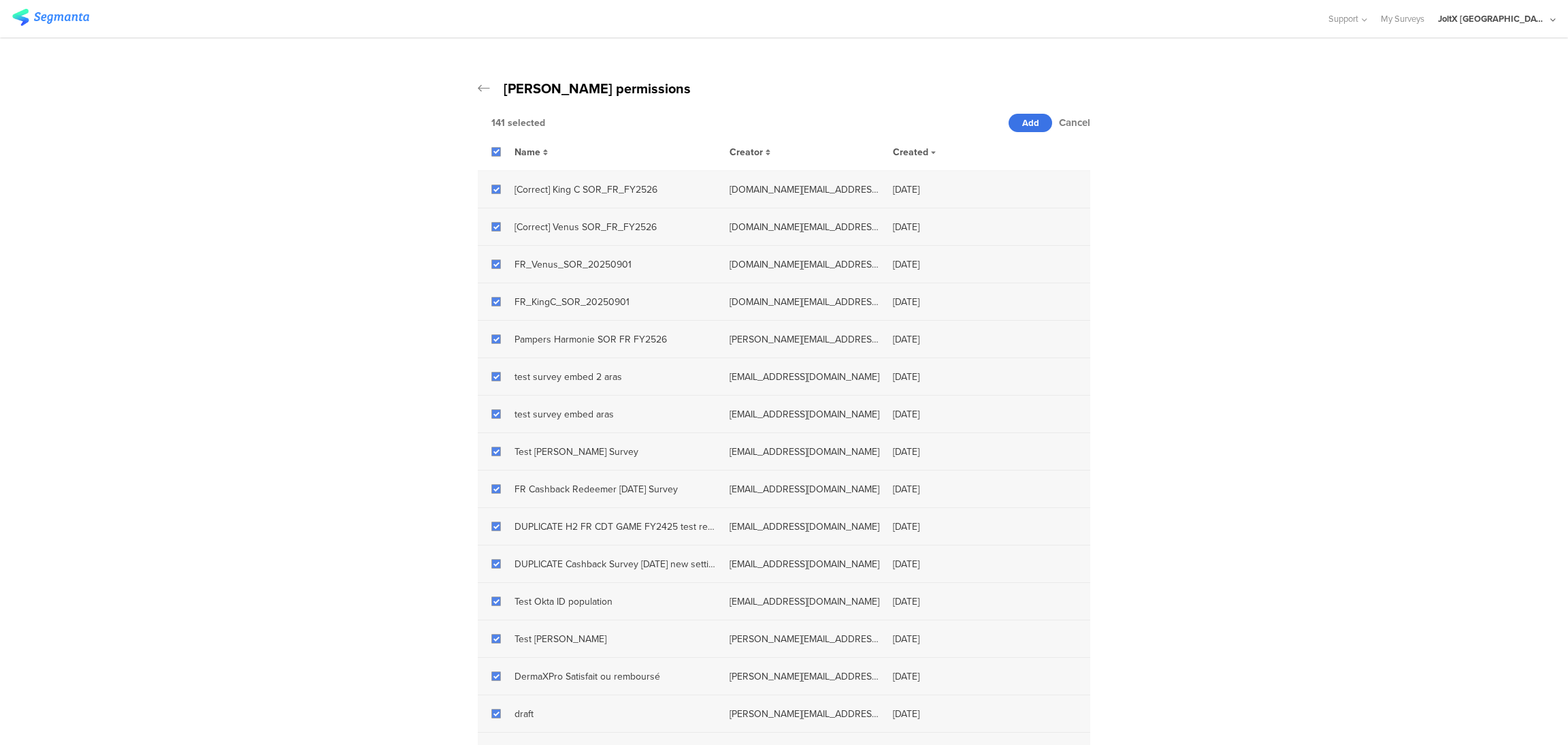
click at [1027, 123] on span "Add" at bounding box center [1030, 123] width 17 height 13
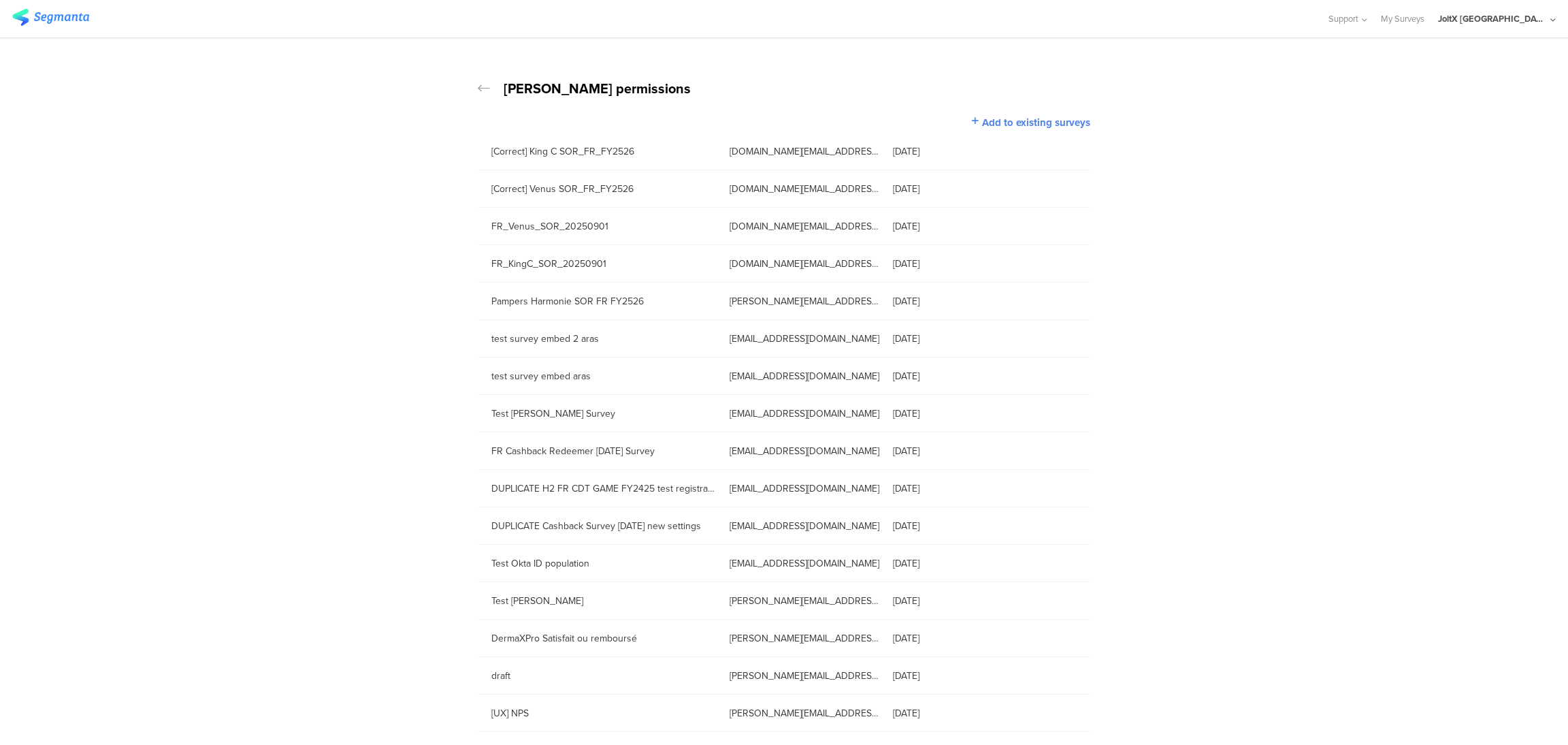
click at [479, 84] on icon at bounding box center [483, 88] width 12 height 14
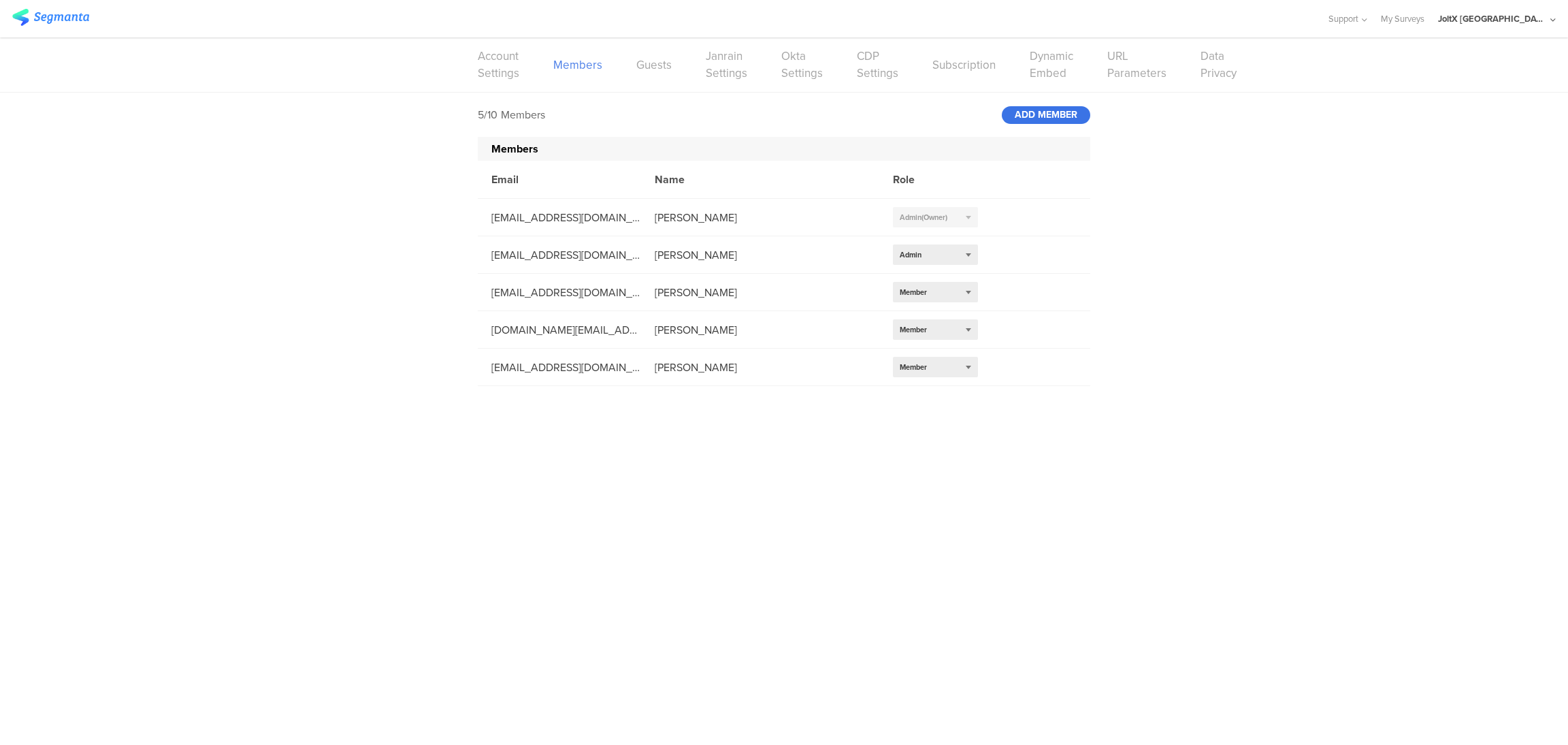
click at [1063, 114] on div "ADD MEMBER" at bounding box center [1046, 115] width 88 height 18
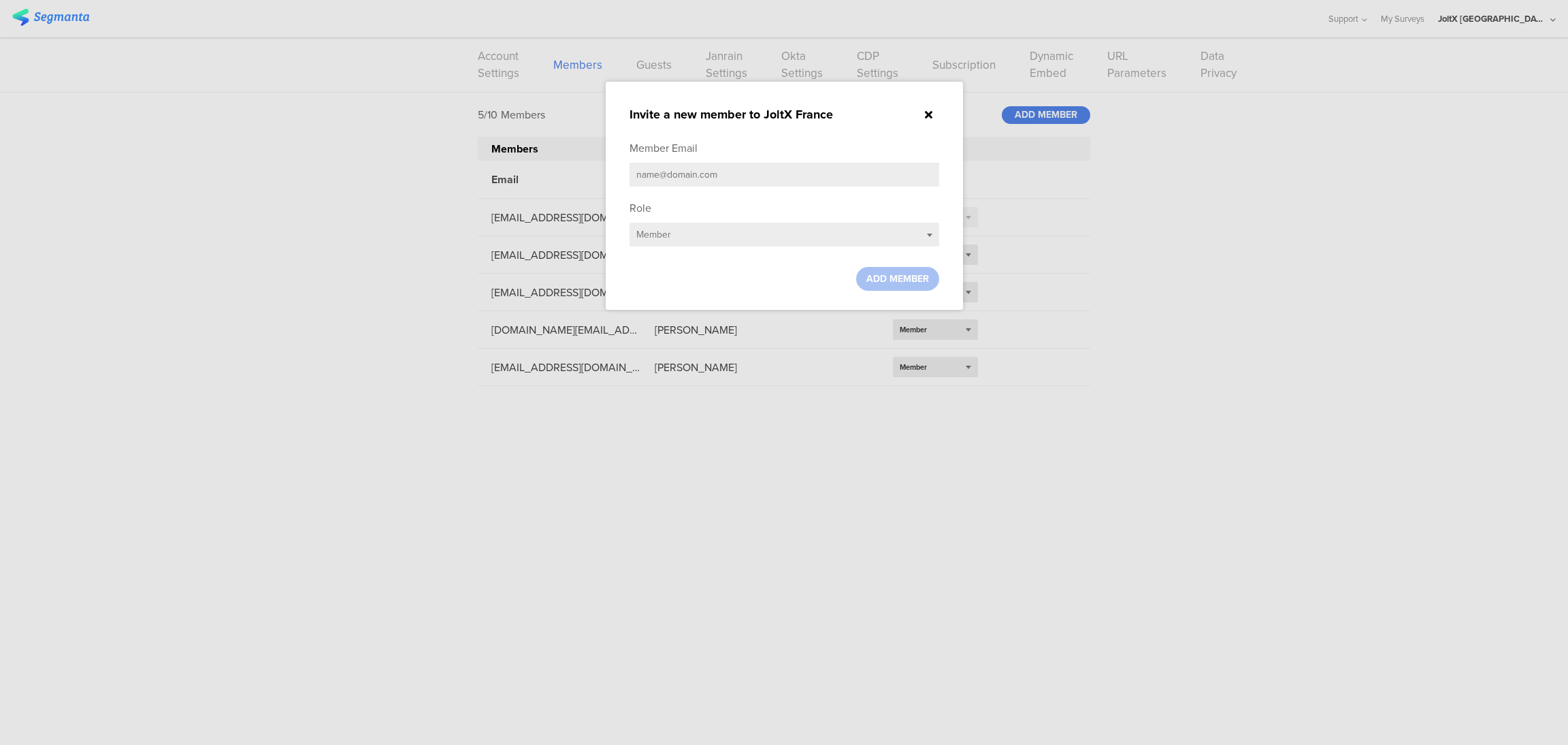
click at [755, 184] on input "text" at bounding box center [784, 174] width 310 height 24
paste input "piveteau.mp@pg.com"
type input "piveteau.mp@pg.com"
click at [905, 285] on span "ADD MEMBER" at bounding box center [897, 278] width 62 height 14
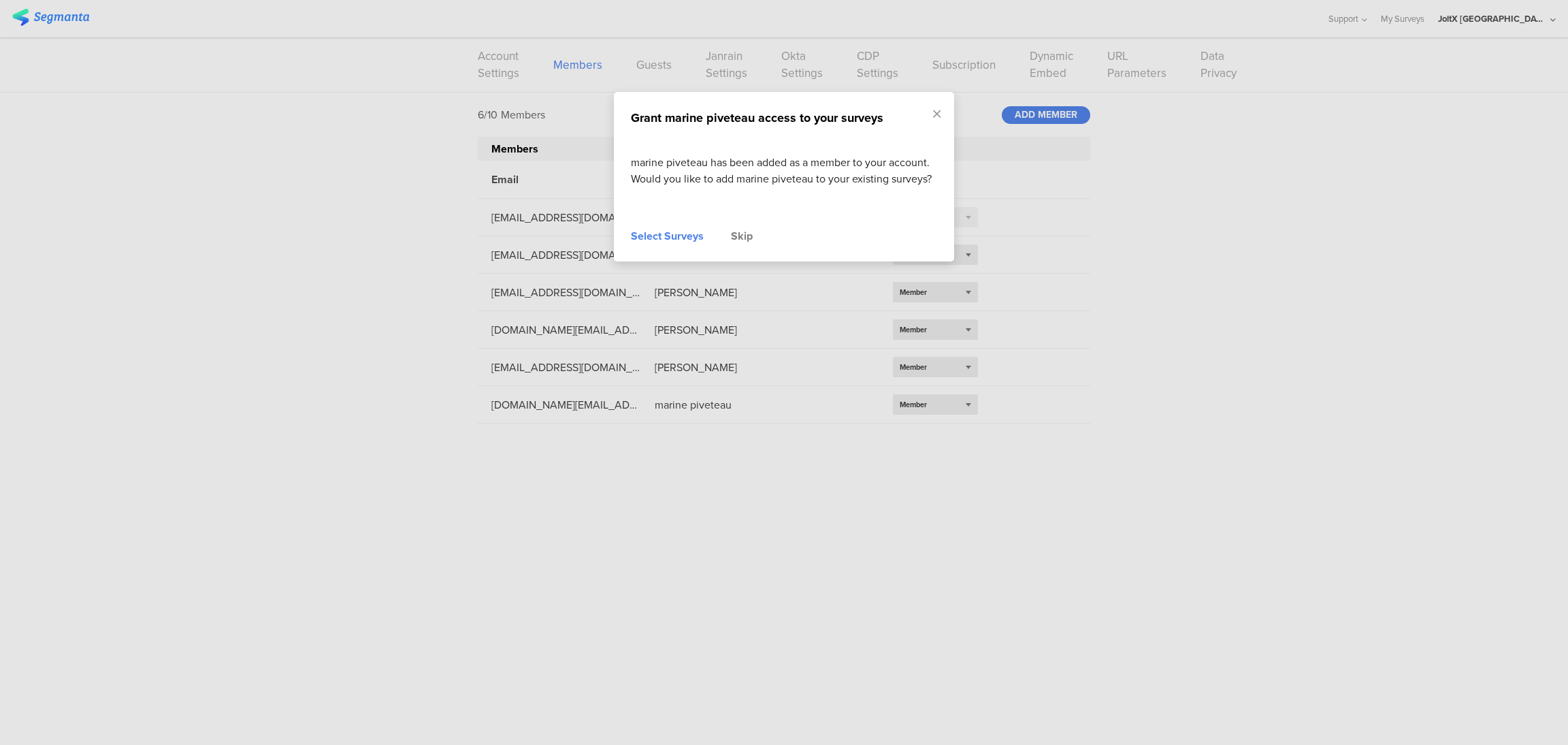
click at [680, 237] on div "Select Surveys" at bounding box center [667, 236] width 73 height 16
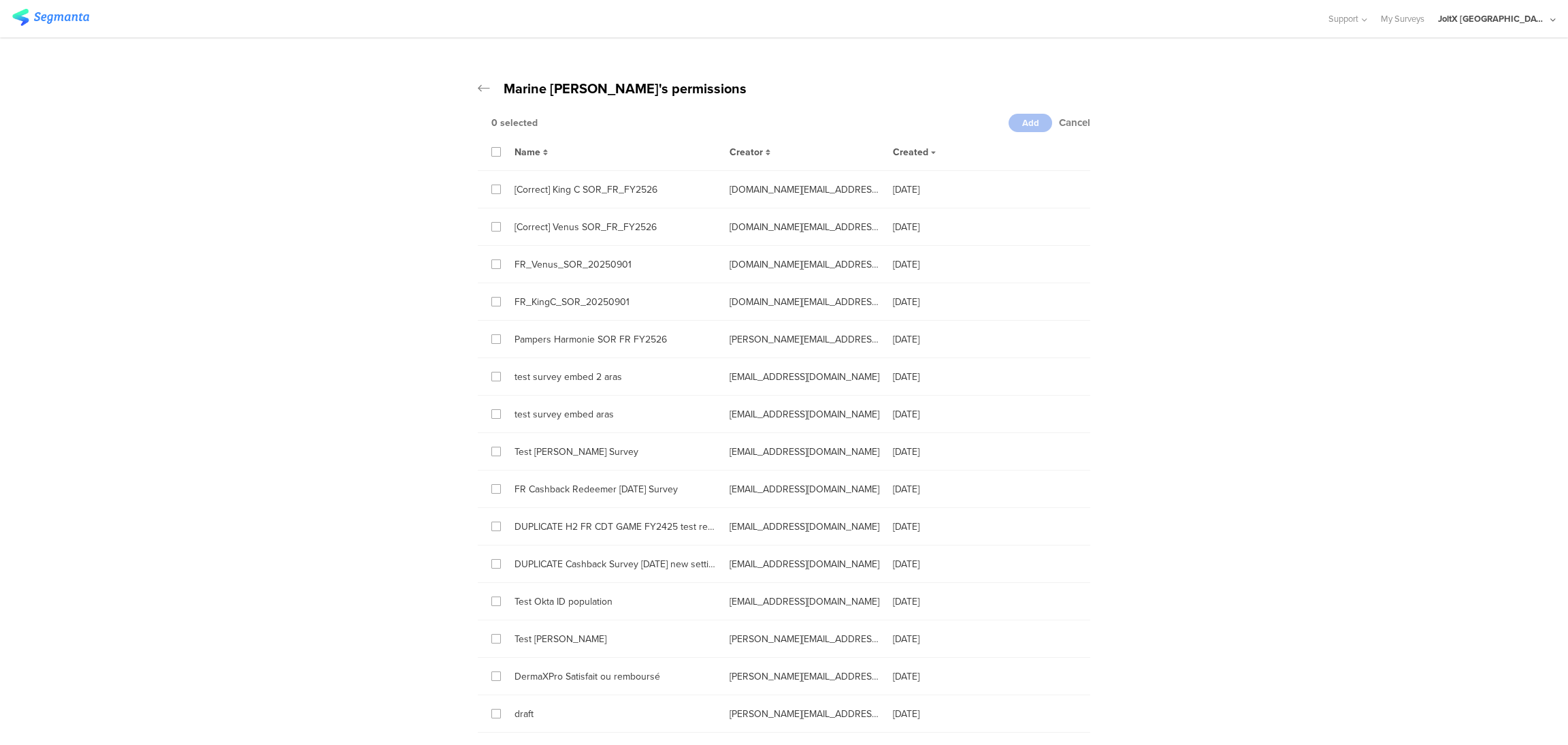
click at [483, 151] on div "Name Creator Created" at bounding box center [784, 152] width 613 height 38
click at [489, 156] on div "Name Creator Created" at bounding box center [784, 152] width 613 height 38
click at [494, 153] on icon at bounding box center [496, 151] width 6 height 10
click at [0, 0] on input "checkbox" at bounding box center [0, 0] width 0 height 0
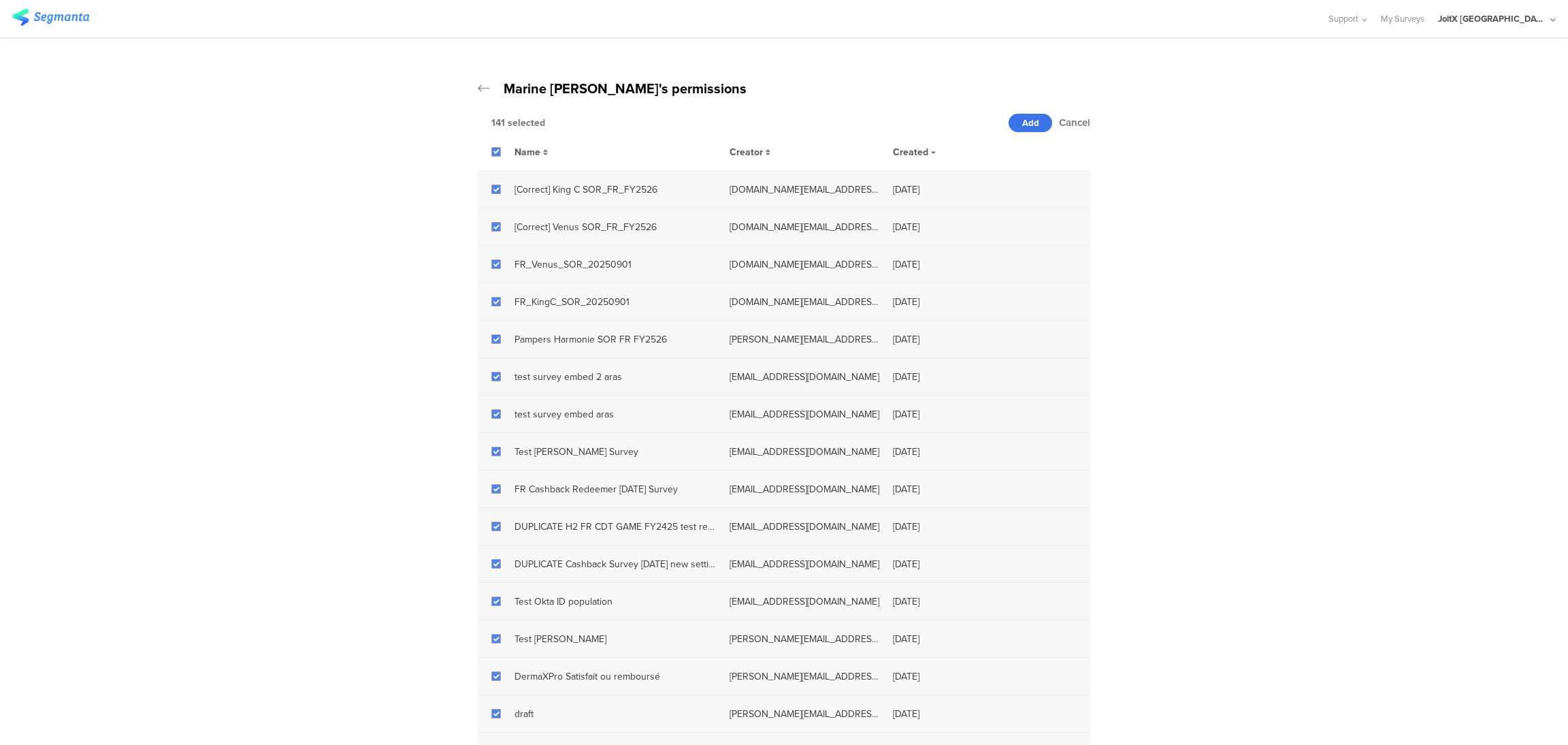
click at [1022, 126] on span "Add" at bounding box center [1030, 123] width 17 height 13
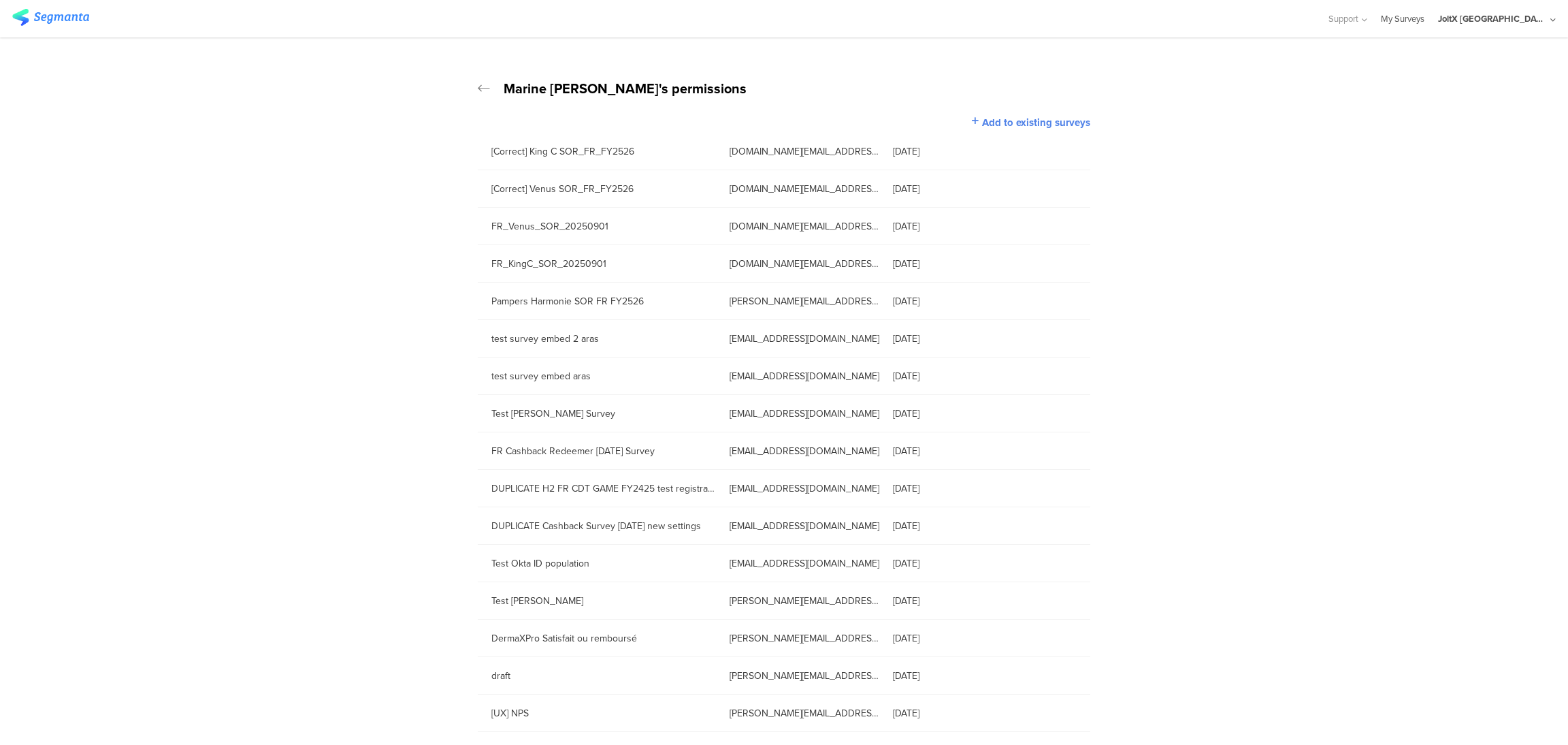
click at [1424, 21] on link "My Surveys" at bounding box center [1402, 18] width 43 height 37
